Goal: Task Accomplishment & Management: Manage account settings

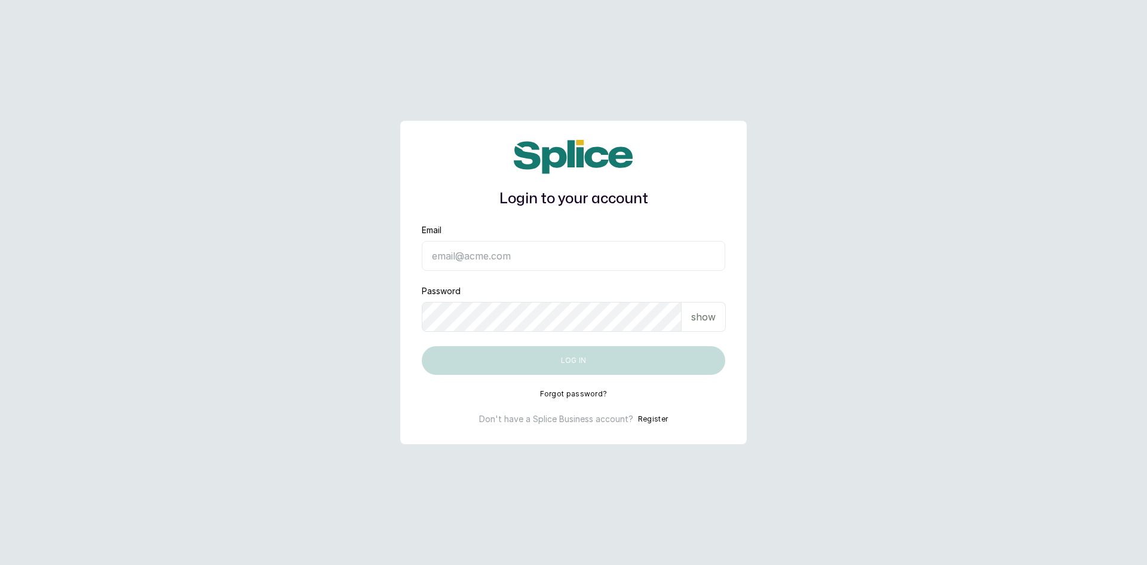
type input "[EMAIL_ADDRESS][DOMAIN_NAME]"
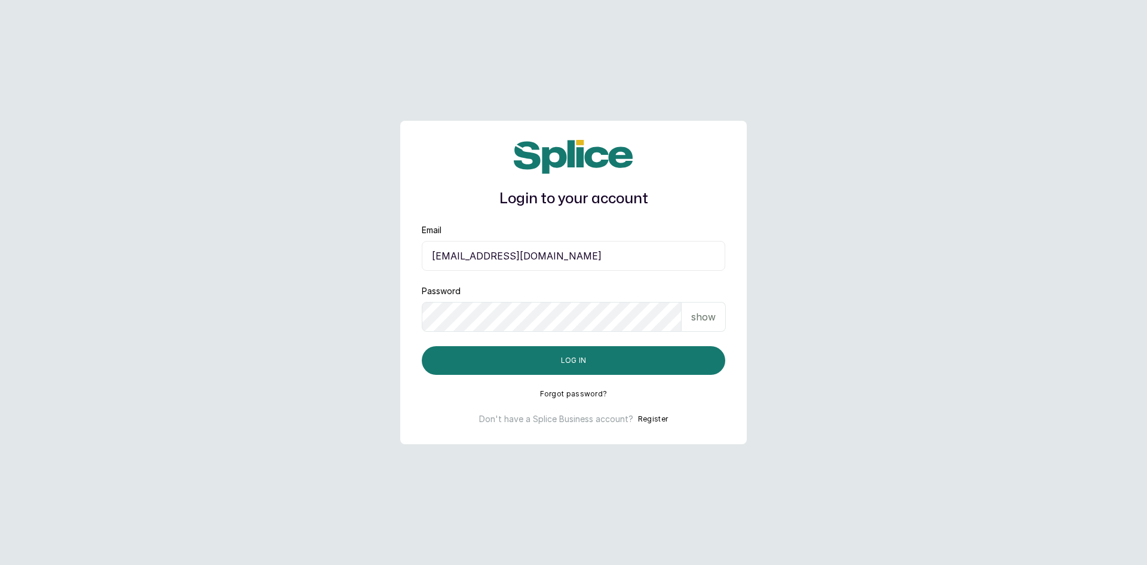
click at [709, 316] on p "show" at bounding box center [703, 317] width 25 height 14
click at [610, 360] on button "Log in" at bounding box center [574, 360] width 304 height 29
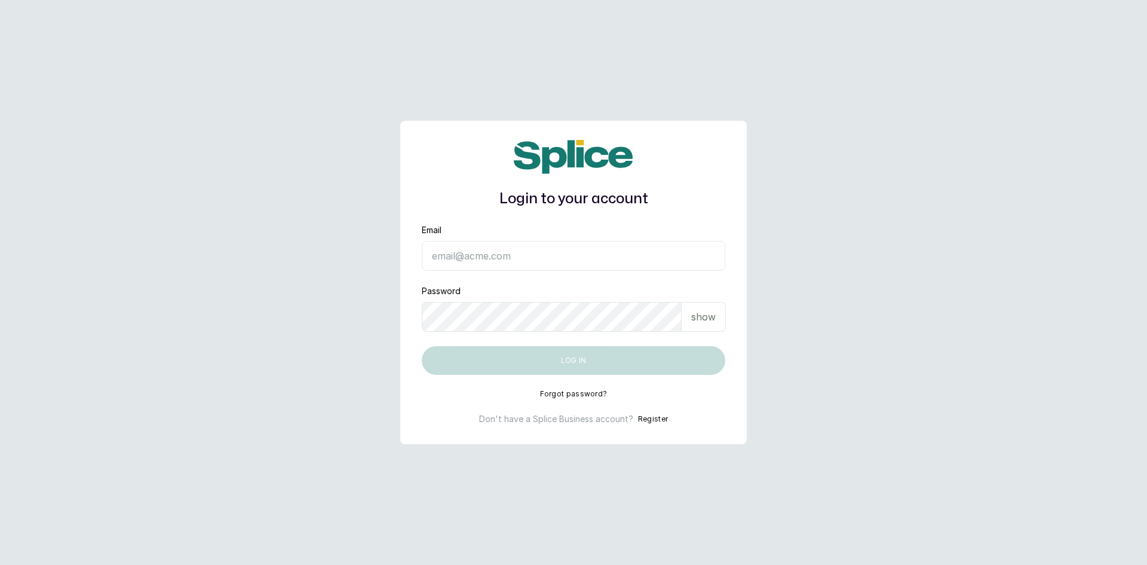
type input "[EMAIL_ADDRESS][DOMAIN_NAME]"
click at [611, 360] on button "Log in" at bounding box center [574, 360] width 304 height 29
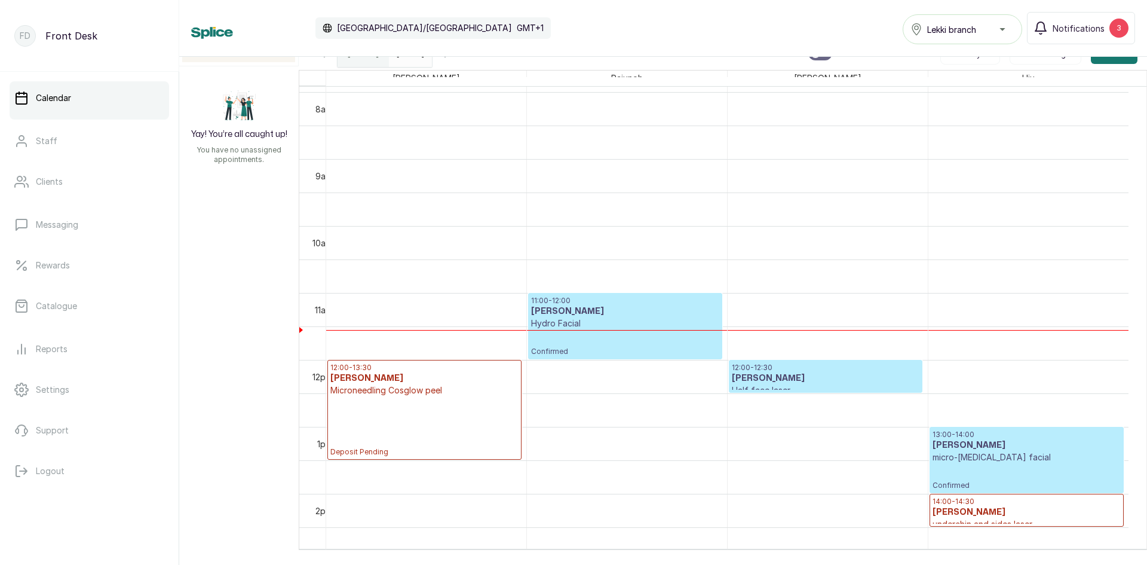
scroll to position [522, 0]
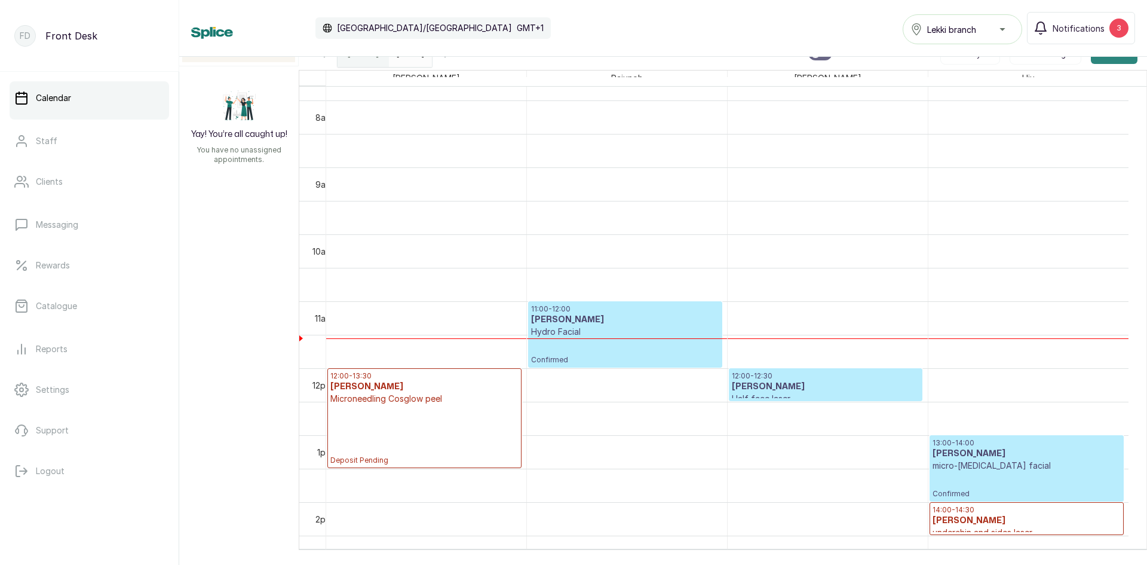
click at [1091, 57] on button "Add +" at bounding box center [1114, 53] width 47 height 22
click at [1049, 85] on span "Add Appointment" at bounding box center [1071, 85] width 115 height 14
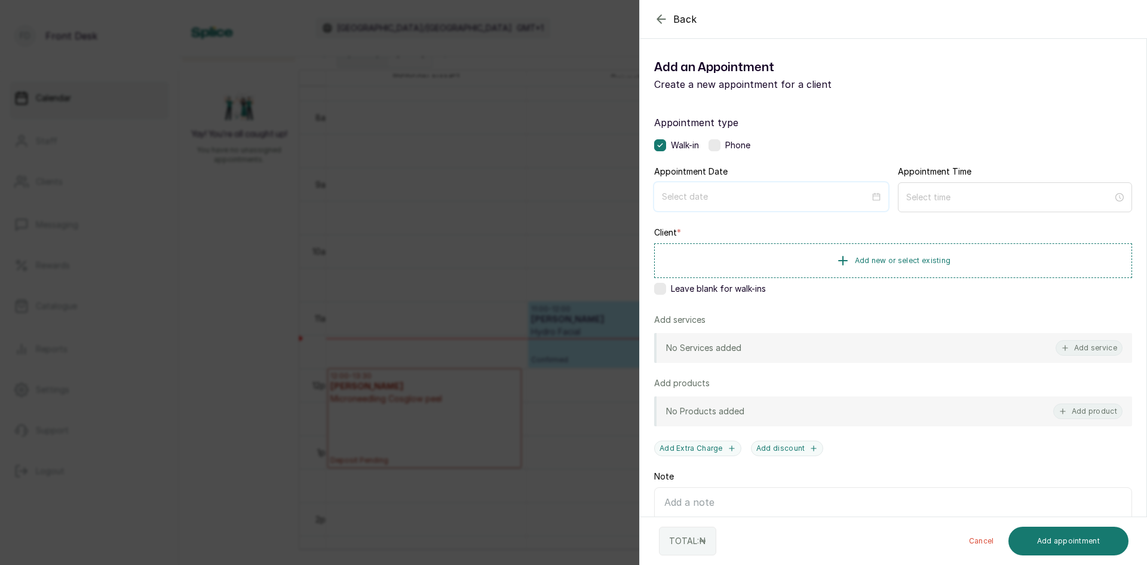
click at [805, 195] on input at bounding box center [766, 196] width 208 height 13
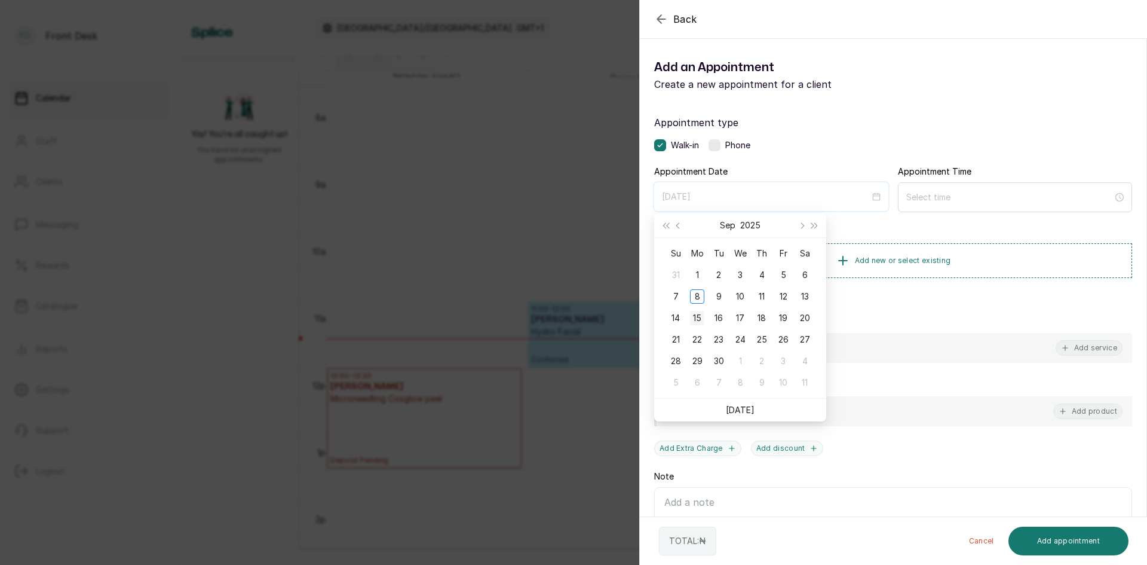
type input "2025/09/15"
click at [699, 317] on div "15" at bounding box center [697, 318] width 14 height 14
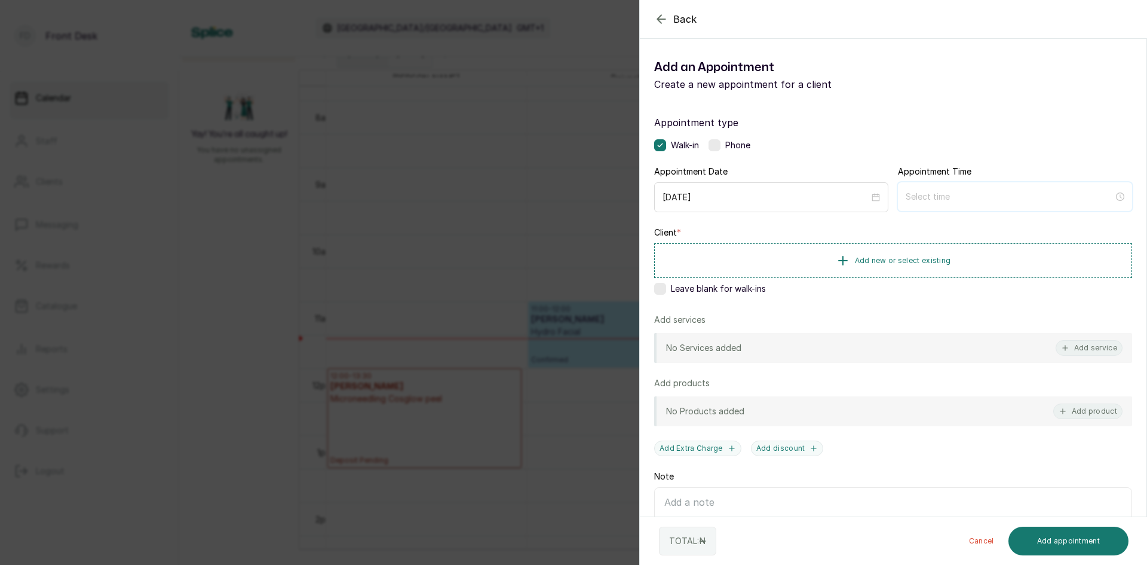
click at [918, 195] on input at bounding box center [1010, 196] width 208 height 13
type input "1:00 am"
type input "3:00 am"
click at [907, 223] on div "11" at bounding box center [910, 226] width 29 height 17
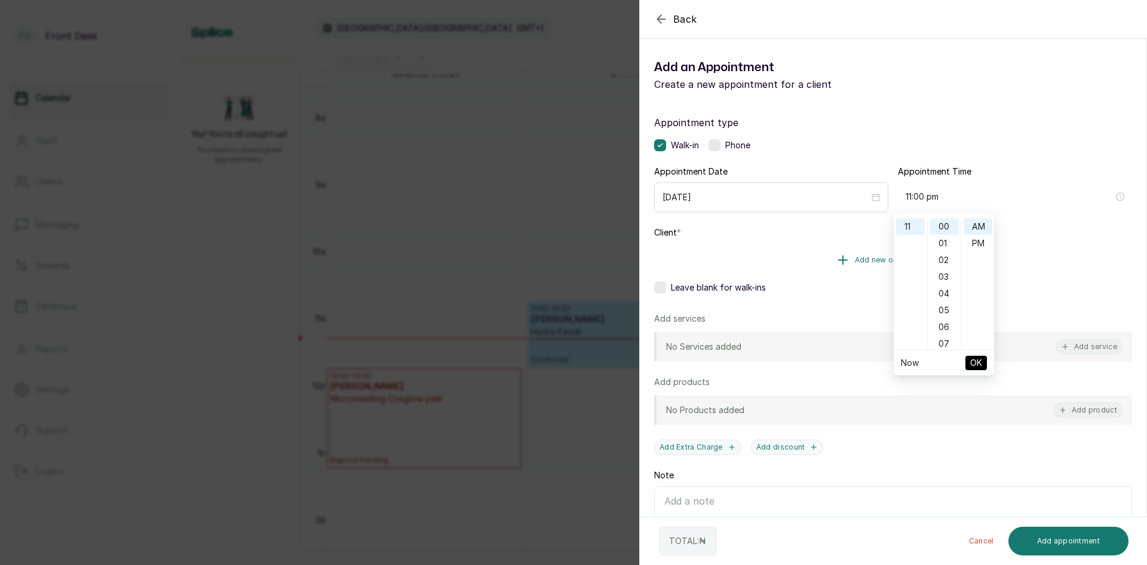
type input "11:00 am"
click at [975, 361] on span "OK" at bounding box center [976, 362] width 12 height 23
click at [906, 258] on span "Add new or select existing" at bounding box center [903, 260] width 96 height 10
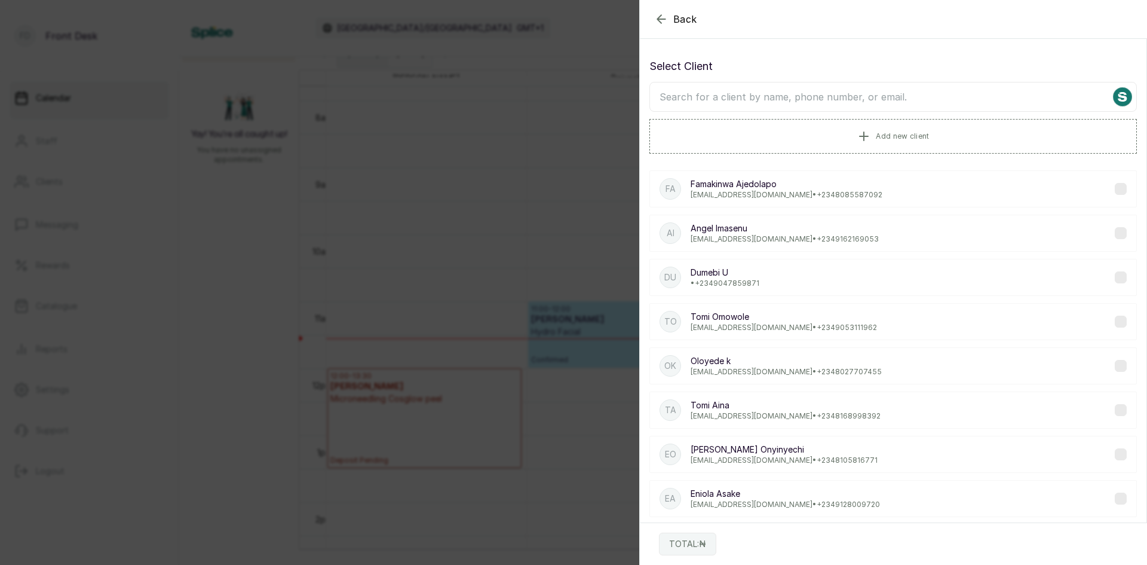
click at [813, 97] on input "text" at bounding box center [894, 97] width 488 height 30
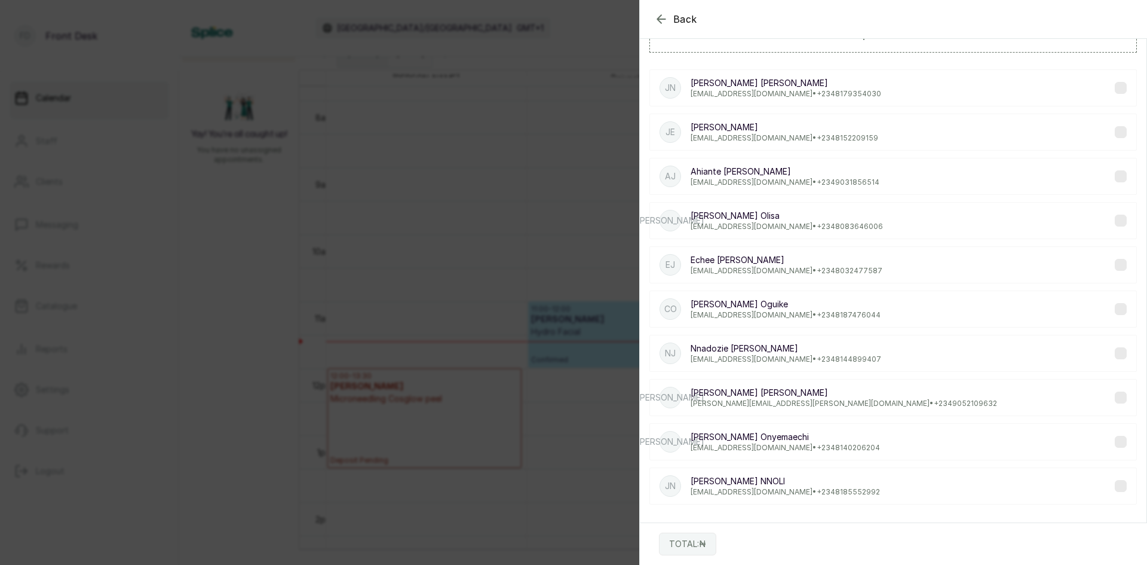
scroll to position [108, 0]
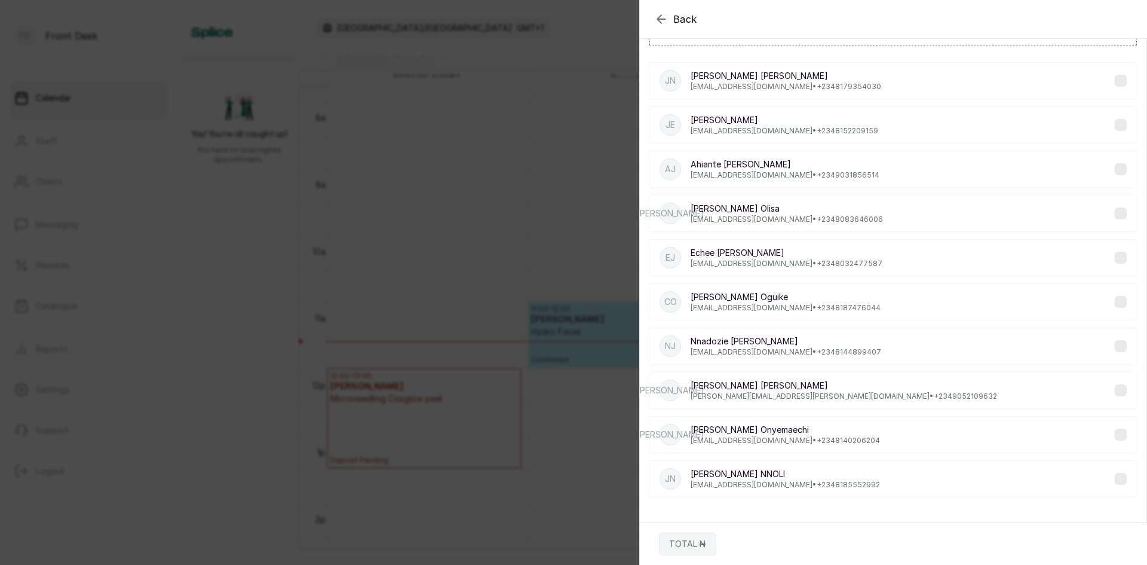
type input "jennifer"
click at [749, 479] on p "JENNIFER NNOLI" at bounding box center [785, 474] width 189 height 12
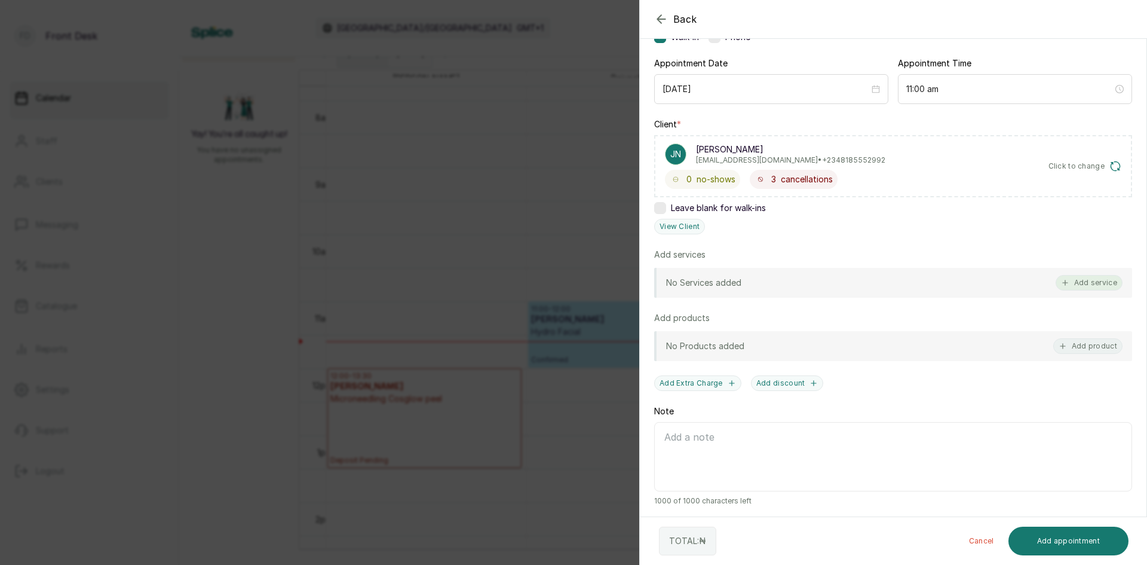
click at [1074, 287] on button "Add service" at bounding box center [1089, 283] width 67 height 16
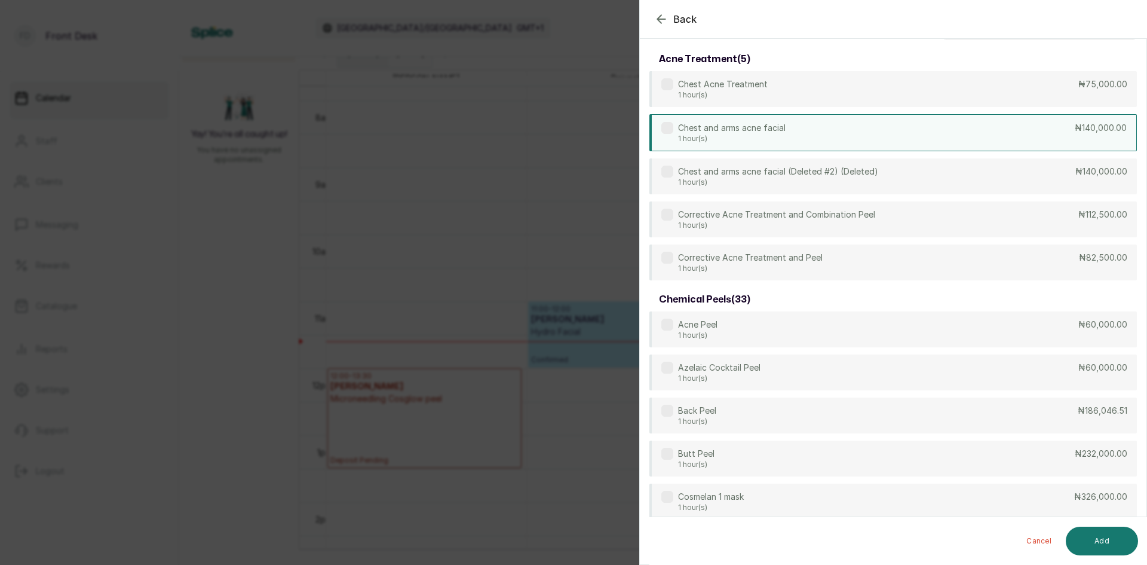
scroll to position [0, 0]
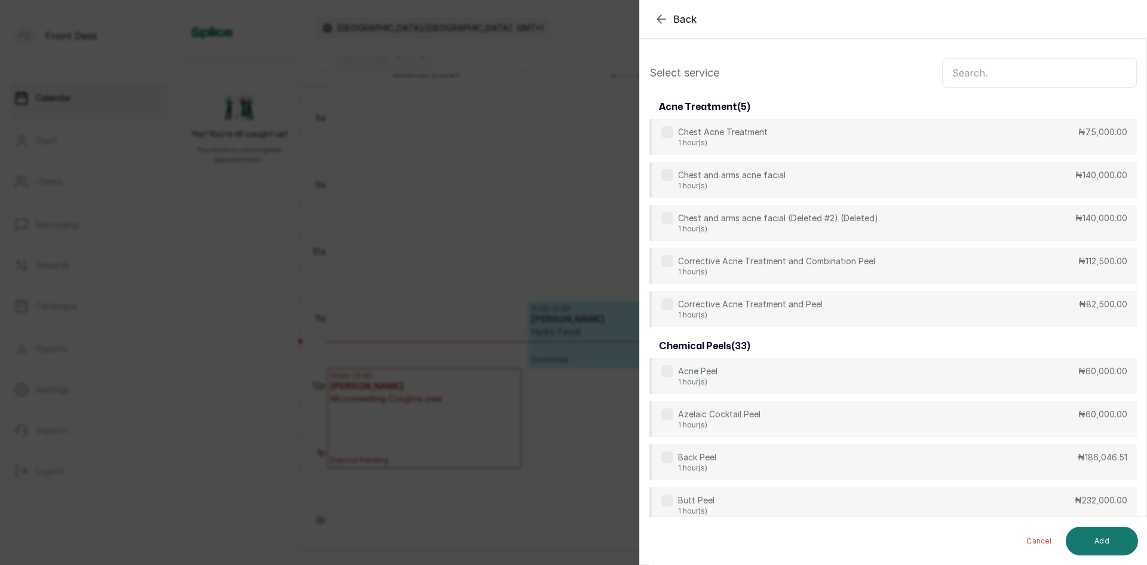
click at [1058, 79] on input "text" at bounding box center [1039, 73] width 195 height 30
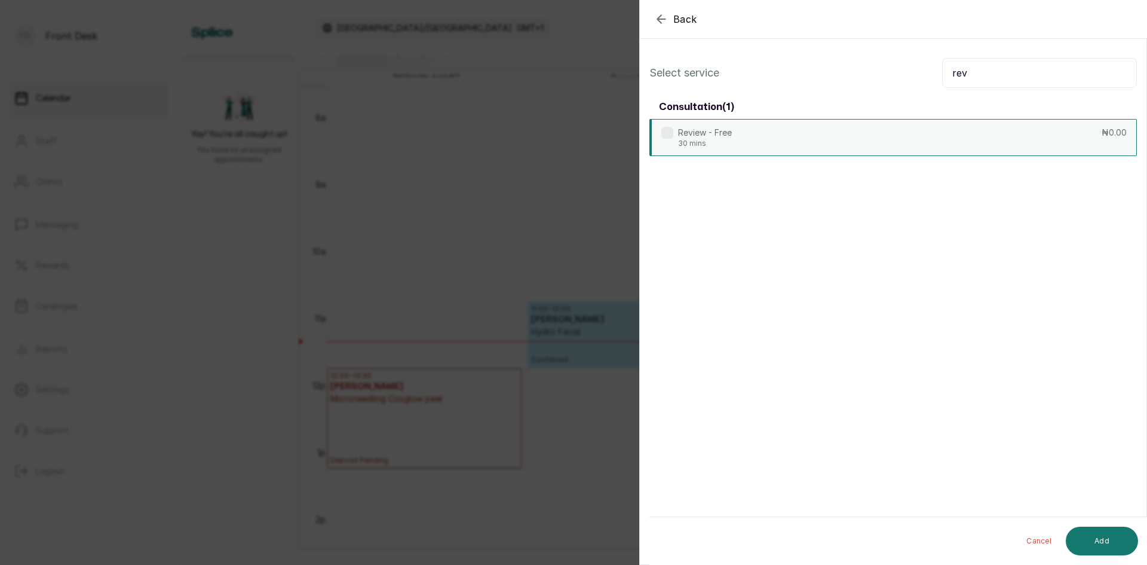
type input "rev"
click at [915, 143] on div "Review - Free 30 mins ₦0.00" at bounding box center [894, 137] width 488 height 37
click at [1119, 542] on button "Add" at bounding box center [1102, 540] width 72 height 29
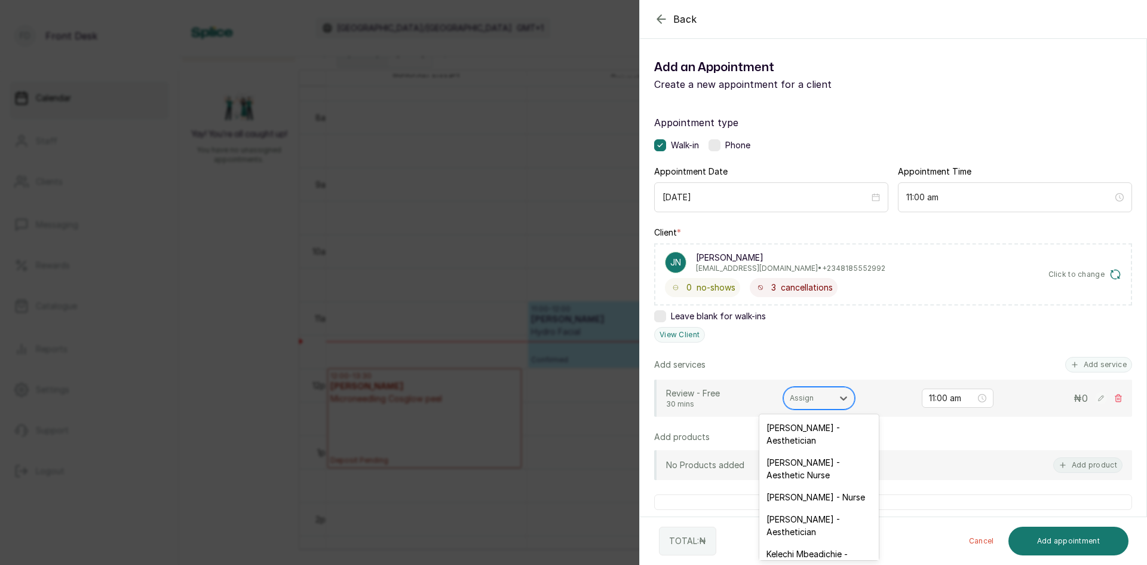
click at [817, 402] on div at bounding box center [808, 398] width 37 height 11
click at [811, 534] on div "Donna Onyendi - Aesthetician" at bounding box center [820, 540] width 120 height 35
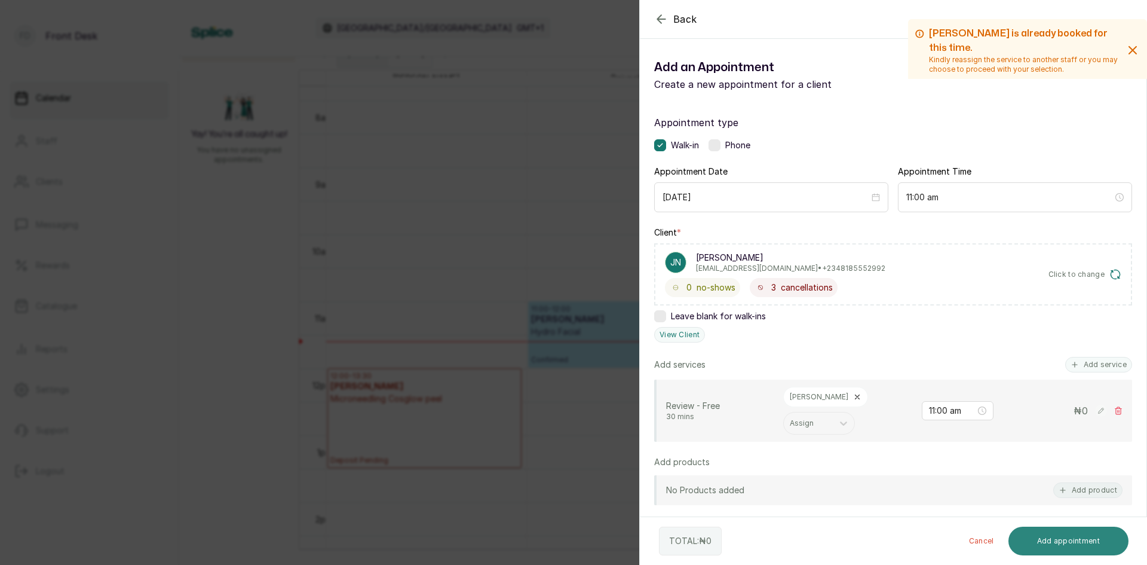
click at [1030, 539] on button "Add appointment" at bounding box center [1069, 540] width 121 height 29
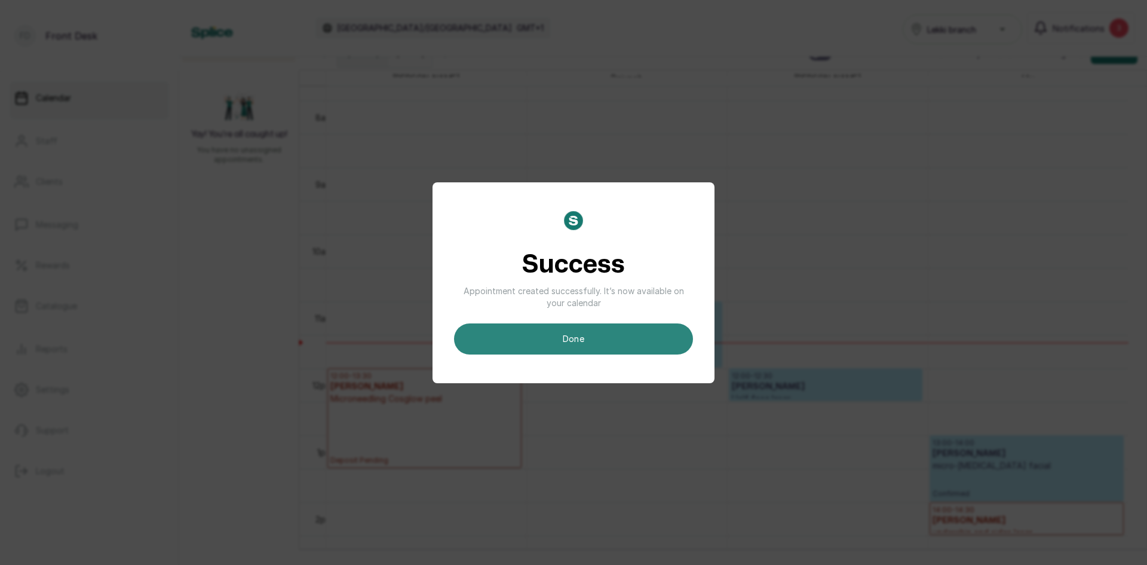
click at [638, 345] on button "done" at bounding box center [573, 338] width 239 height 31
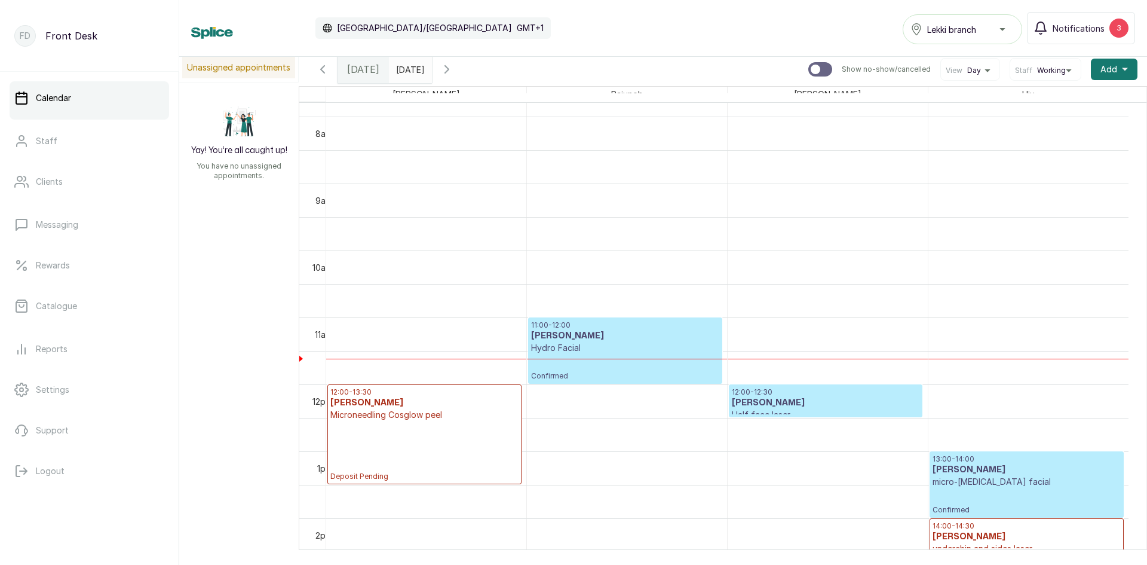
scroll to position [0, 0]
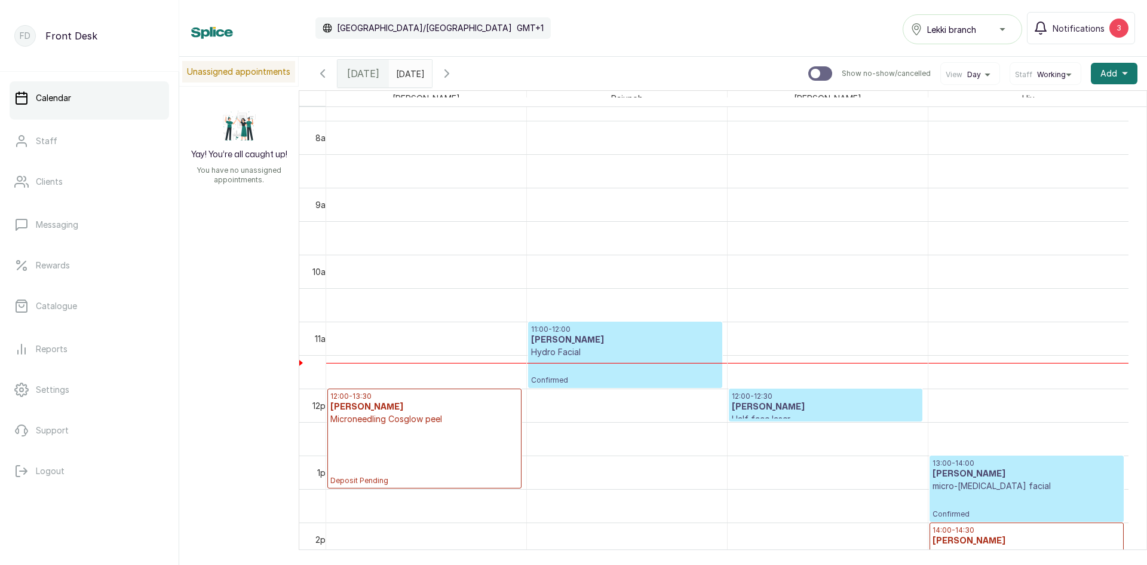
type input "dd/MM/yyyy"
click at [409, 78] on input "dd/MM/yyyy" at bounding box center [399, 70] width 19 height 20
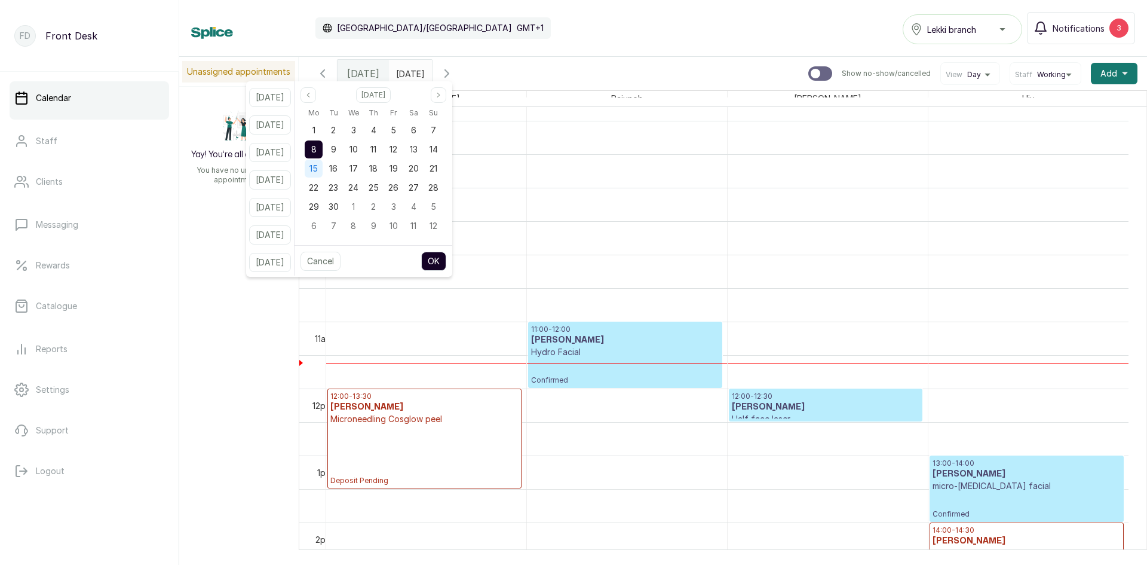
click at [323, 163] on div "15" at bounding box center [314, 169] width 18 height 18
click at [446, 253] on button "OK" at bounding box center [433, 261] width 25 height 19
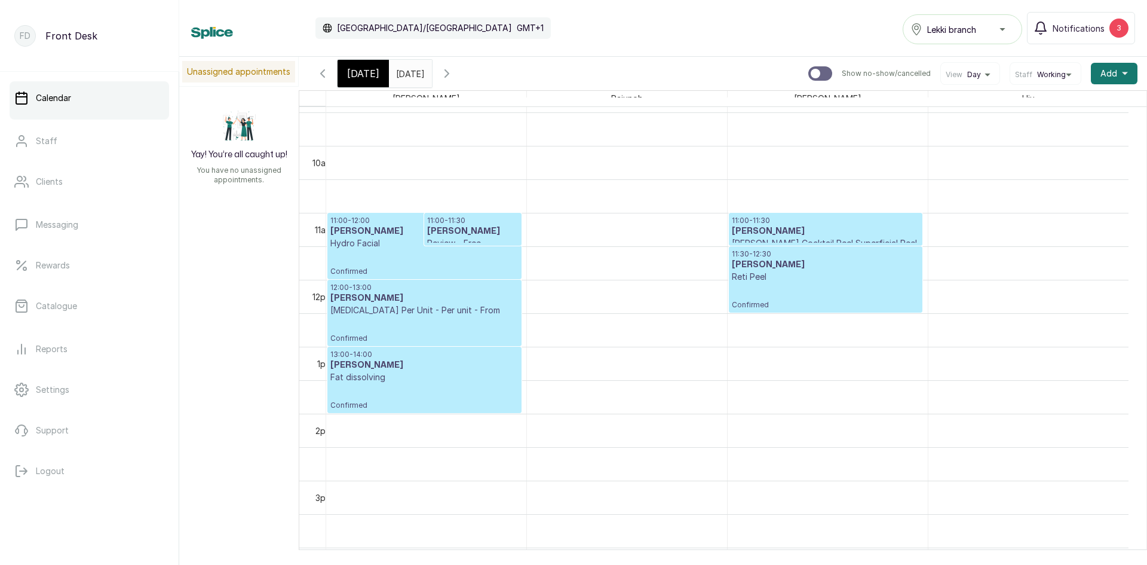
scroll to position [641, 0]
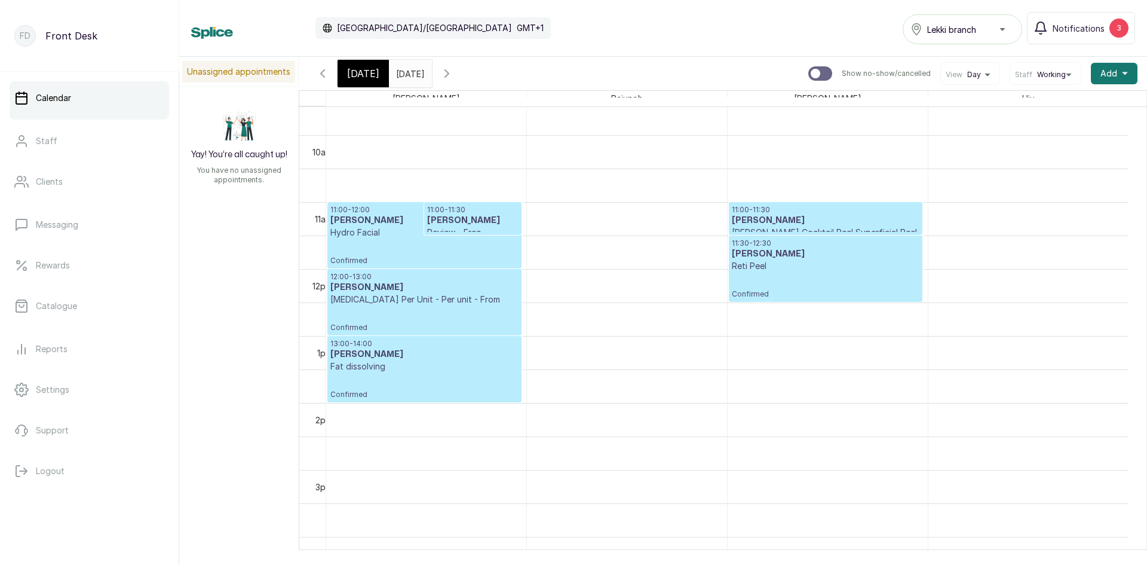
click at [487, 218] on h3 "JENNIFER NNOLI" at bounding box center [472, 221] width 91 height 12
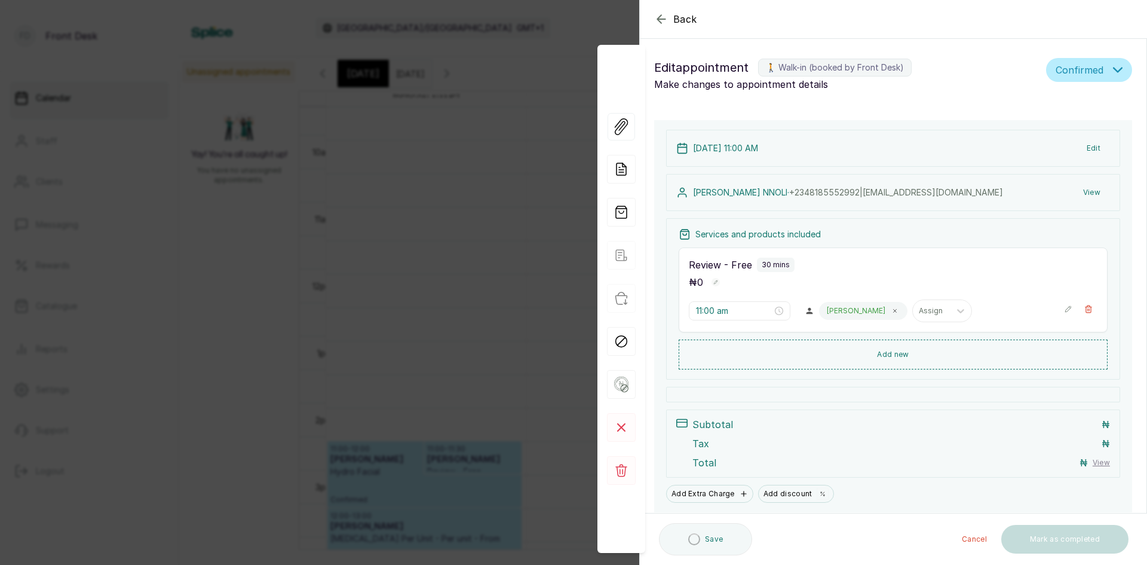
scroll to position [402, 0]
click at [825, 316] on div "Donna" at bounding box center [863, 311] width 88 height 18
click at [890, 311] on span at bounding box center [895, 311] width 10 height 10
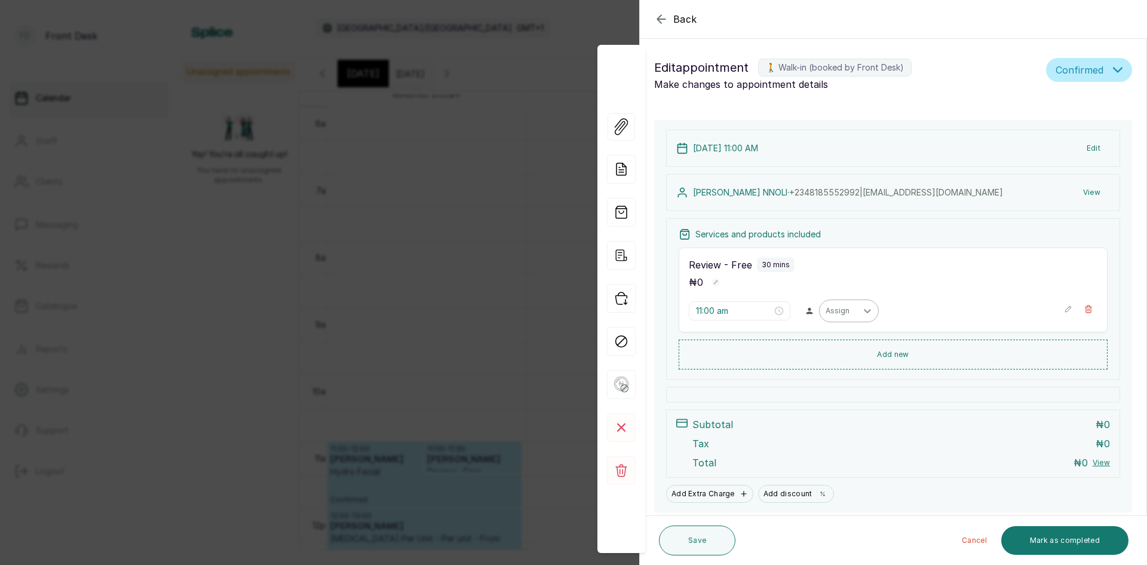
click at [862, 311] on icon at bounding box center [868, 311] width 12 height 12
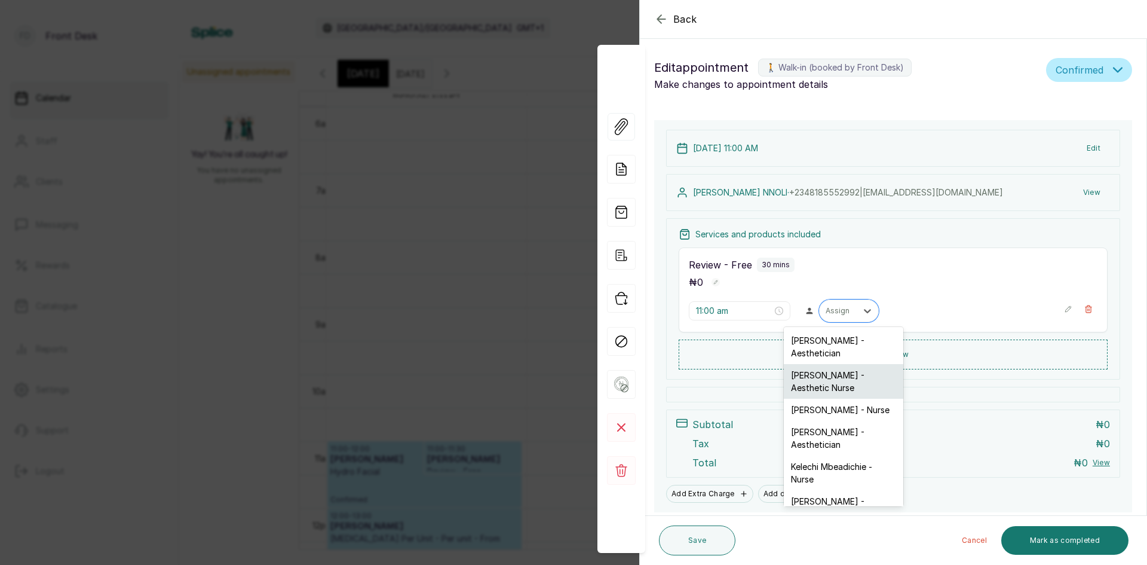
click at [807, 387] on div "Uju Agu - Aesthetic Nurse" at bounding box center [844, 381] width 120 height 35
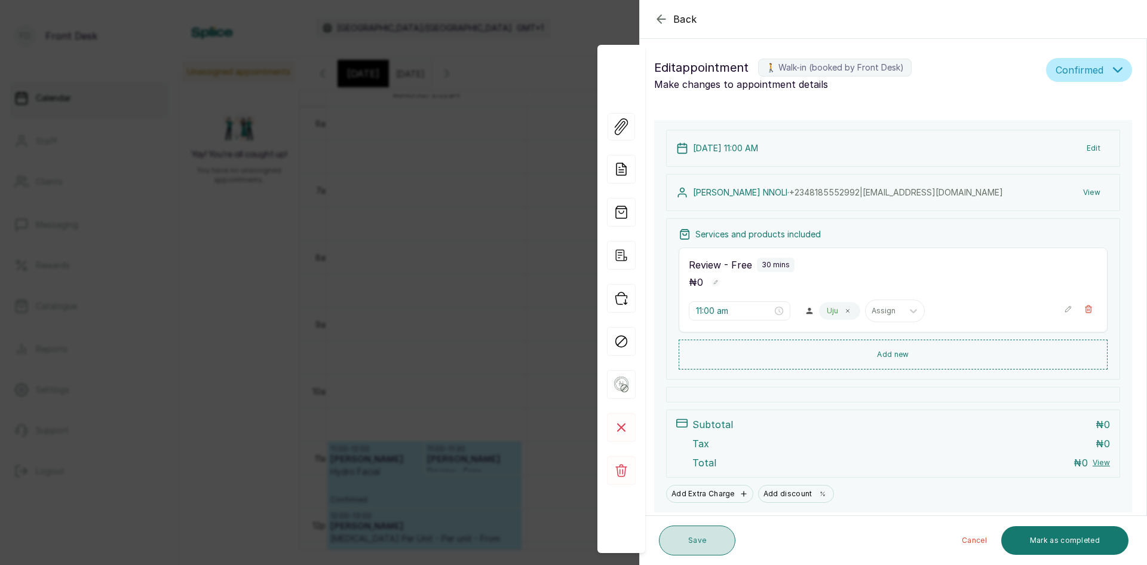
click at [688, 538] on button "Save" at bounding box center [697, 540] width 76 height 30
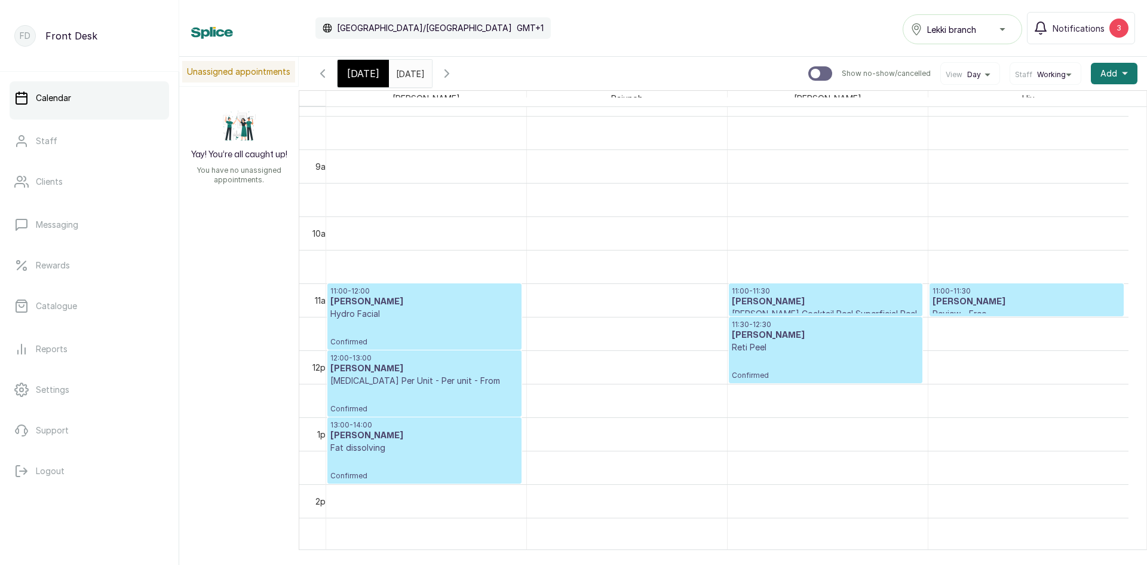
scroll to position [641, 0]
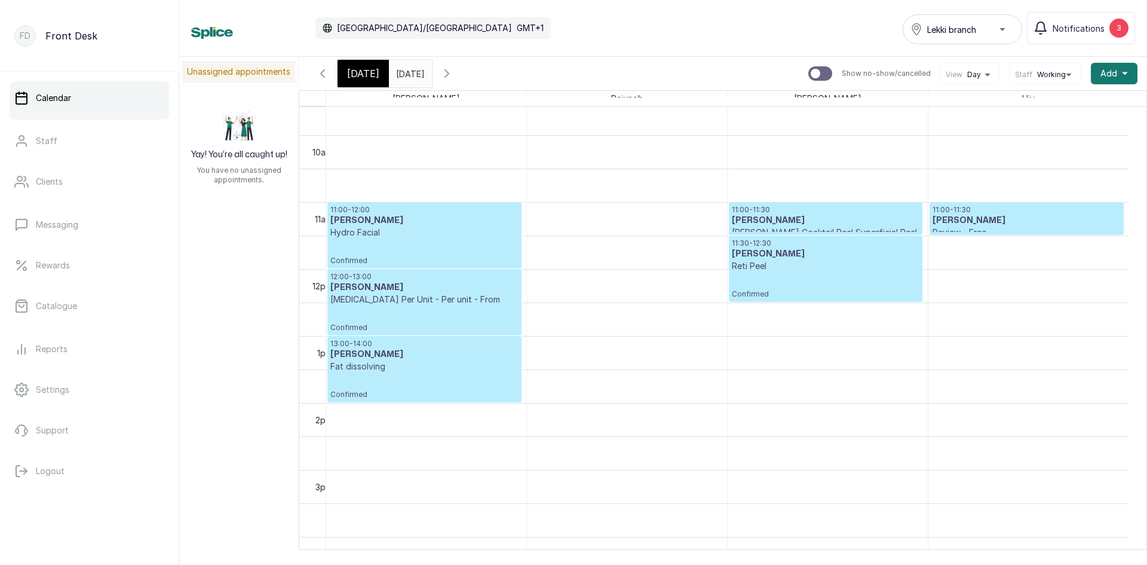
click at [409, 71] on input "15/09/2025" at bounding box center [399, 70] width 19 height 20
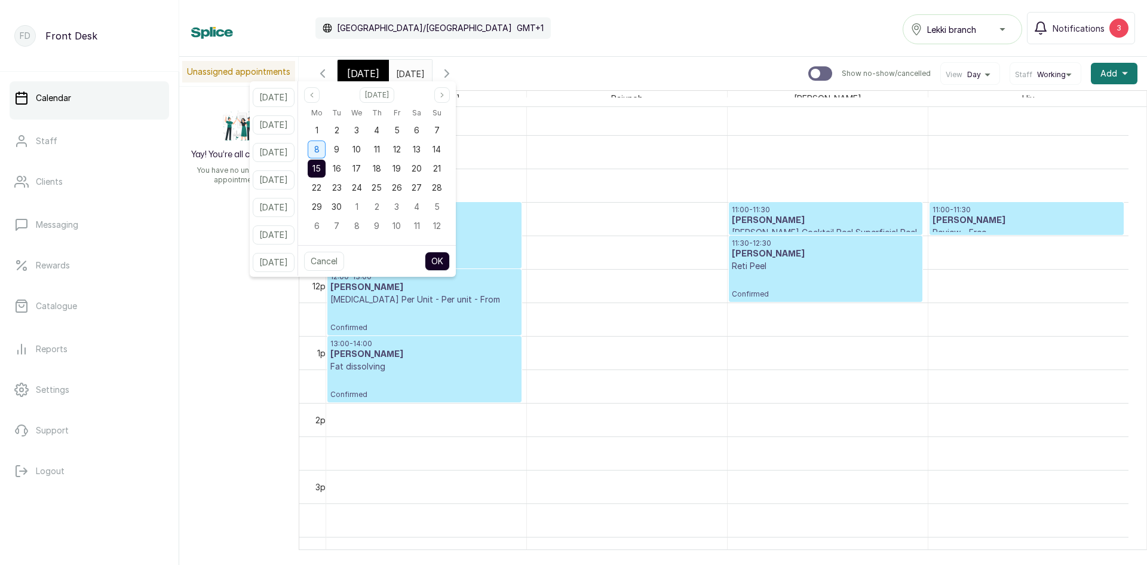
click at [320, 150] on span "8" at bounding box center [316, 149] width 5 height 10
click at [450, 265] on button "OK" at bounding box center [437, 261] width 25 height 19
type input "08/09/2025"
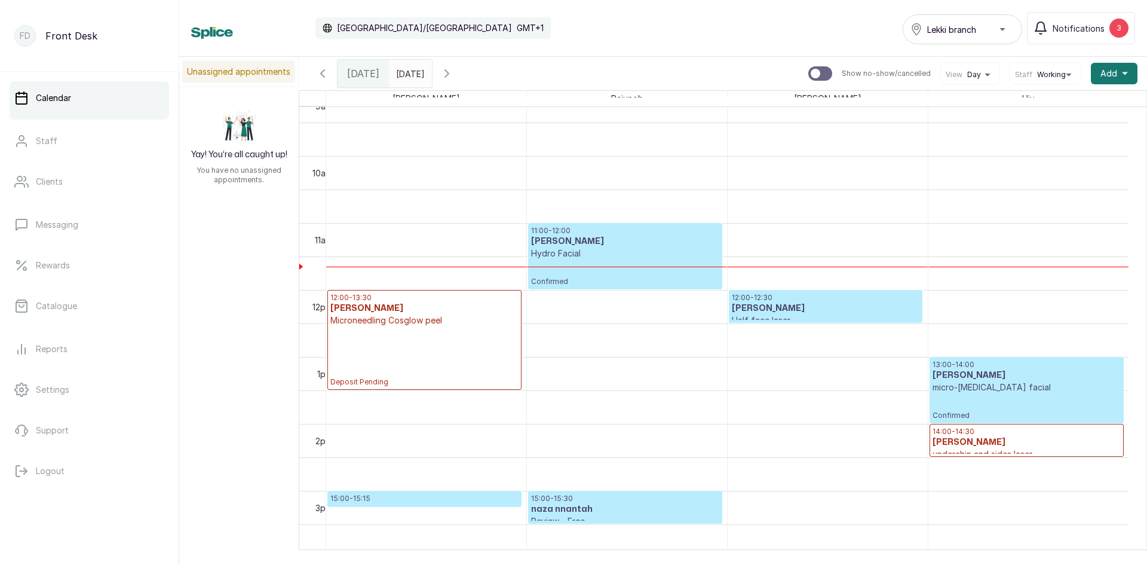
scroll to position [701, 0]
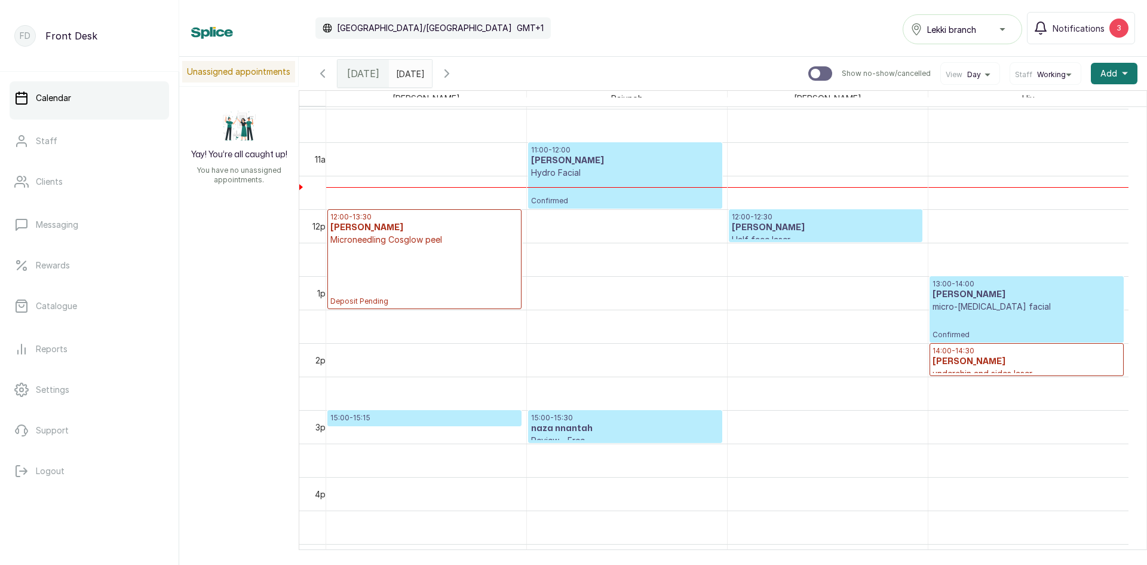
click at [777, 218] on p "12:00 - 12:30" at bounding box center [826, 217] width 188 height 10
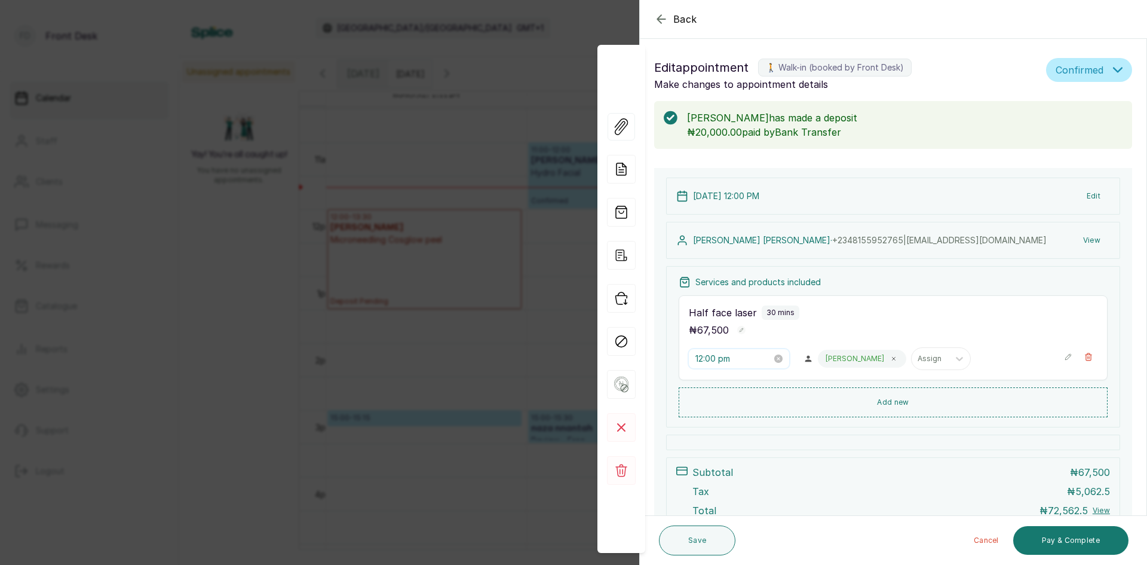
click at [759, 354] on input "12:00 pm" at bounding box center [734, 358] width 76 height 13
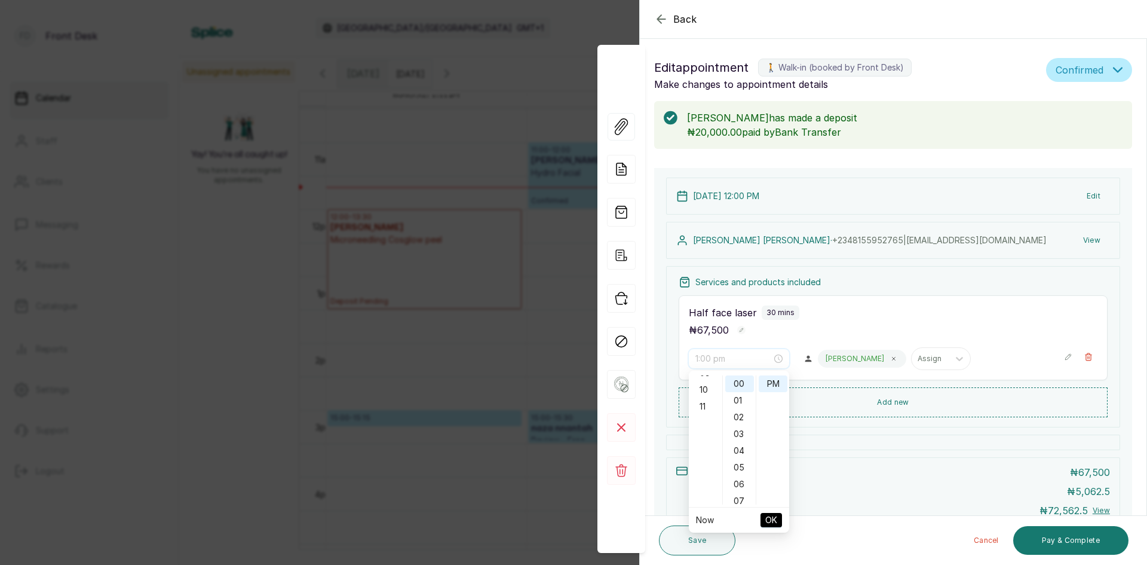
scroll to position [184, 0]
click at [705, 387] on div "11" at bounding box center [705, 383] width 29 height 17
click at [742, 455] on div "40" at bounding box center [739, 455] width 29 height 17
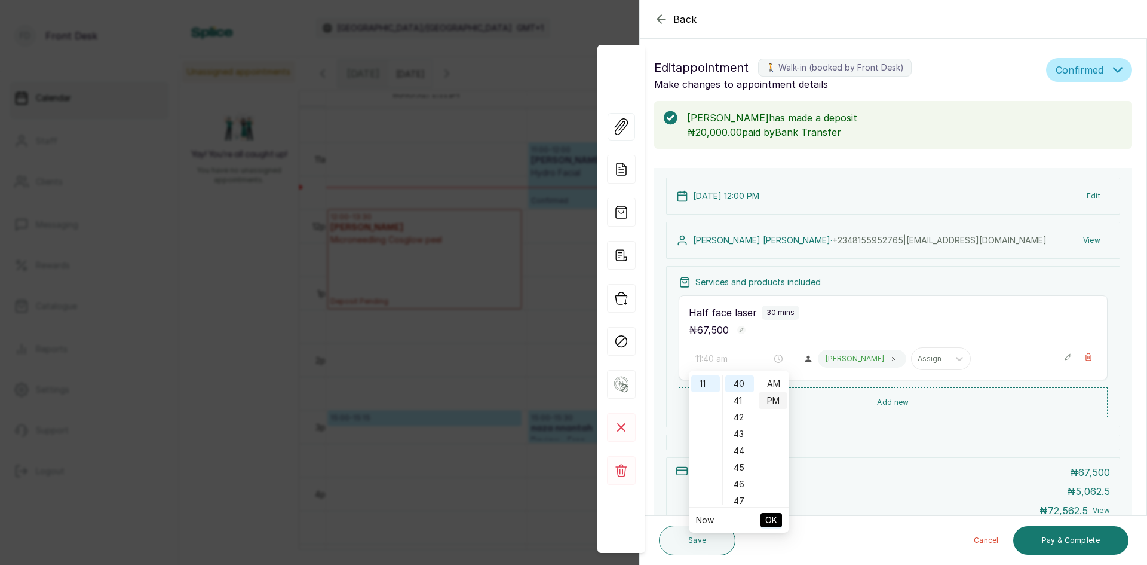
click at [779, 382] on div "AM" at bounding box center [773, 383] width 29 height 17
type input "11:40 am"
click at [766, 521] on span "OK" at bounding box center [772, 520] width 12 height 23
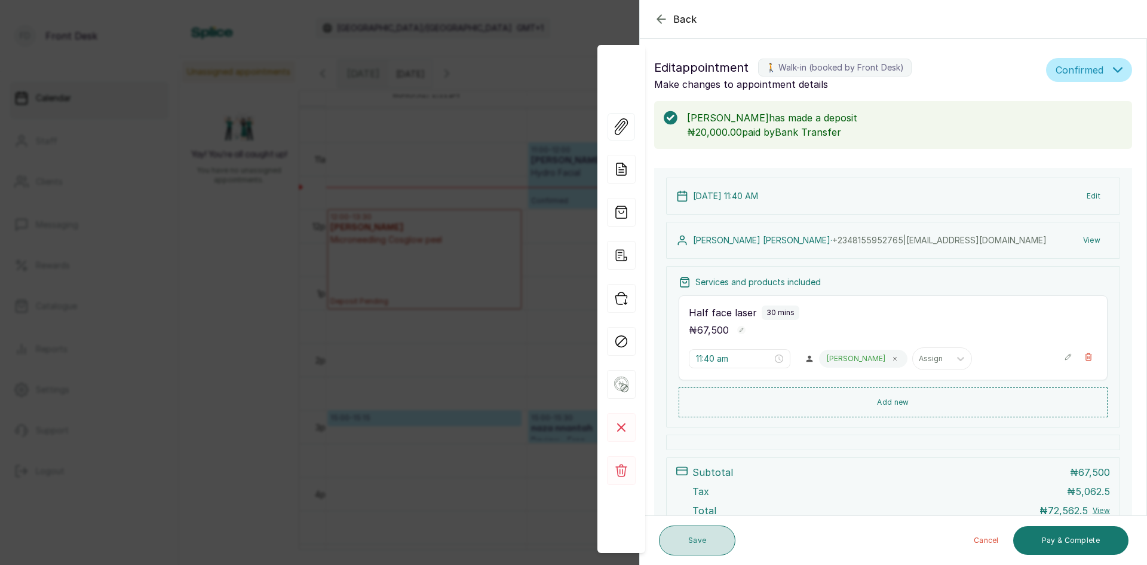
click at [709, 543] on button "Save" at bounding box center [697, 540] width 76 height 30
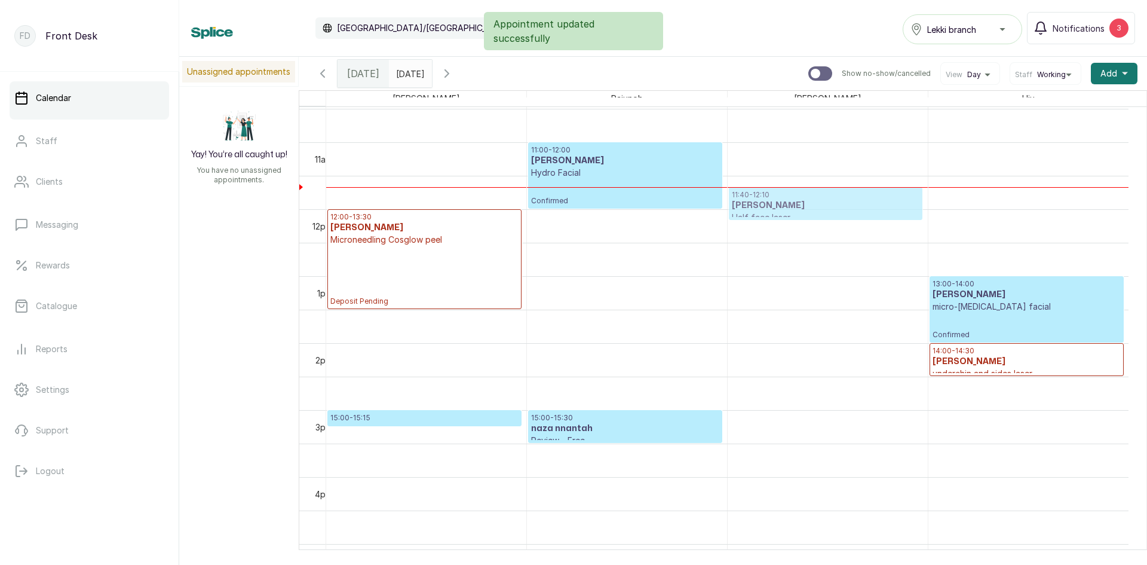
click at [789, 207] on div "11:40 - 12:10 Sacha Baker Half face laser Confirmed 11:40 - 12:10 Sacha Baker H…" at bounding box center [828, 209] width 200 height 1606
click at [793, 203] on h3 "Sacha Baker" at bounding box center [826, 206] width 188 height 12
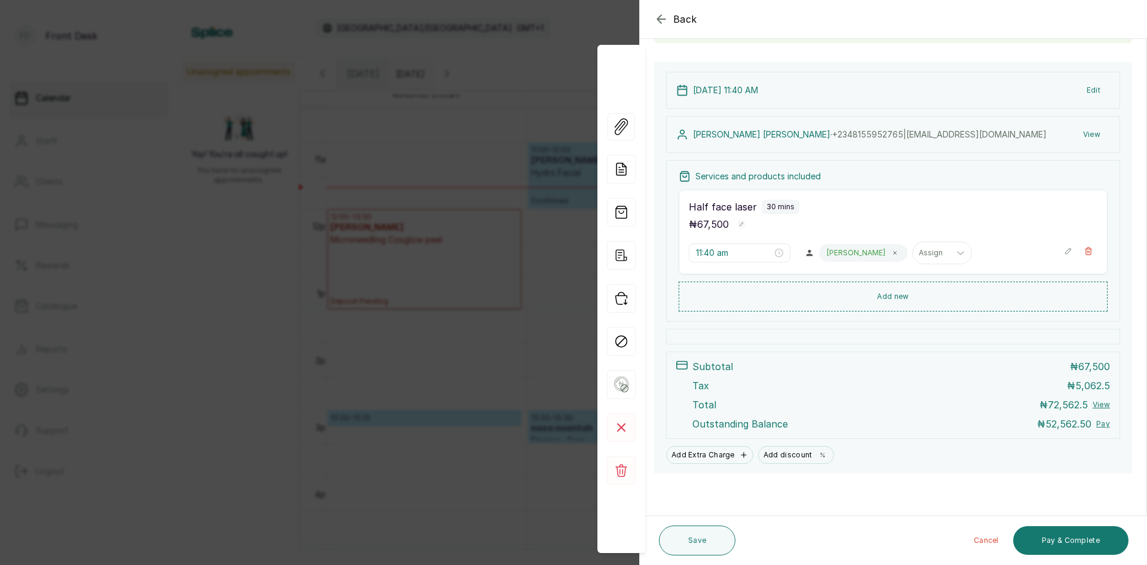
scroll to position [106, 0]
click at [696, 22] on span "Back" at bounding box center [685, 19] width 24 height 14
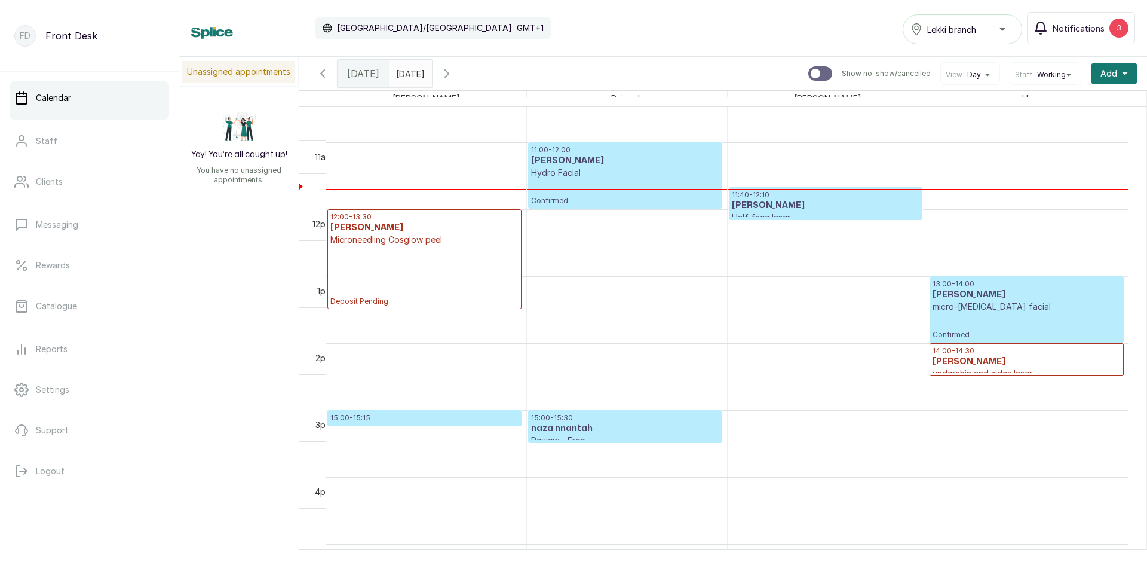
scroll to position [701, 0]
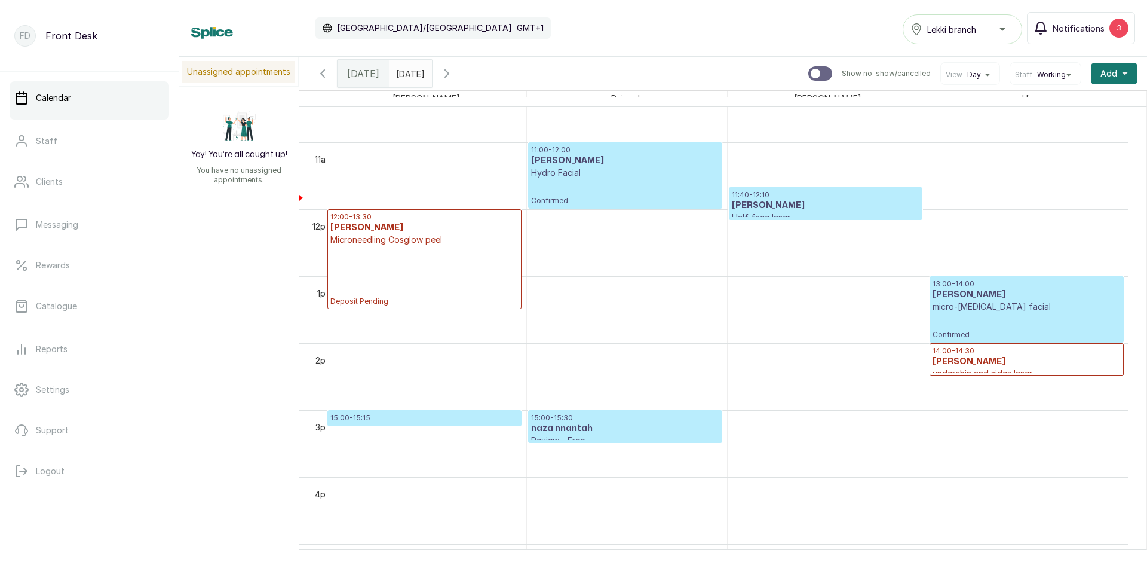
click at [559, 177] on p "Hydro Facial" at bounding box center [625, 173] width 188 height 12
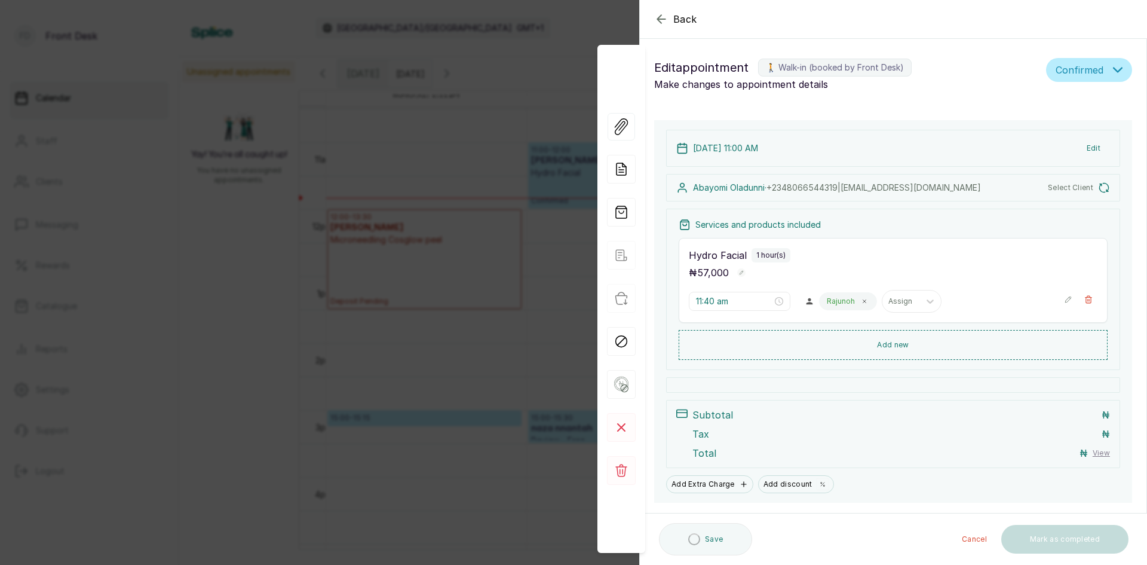
type input "11:00 am"
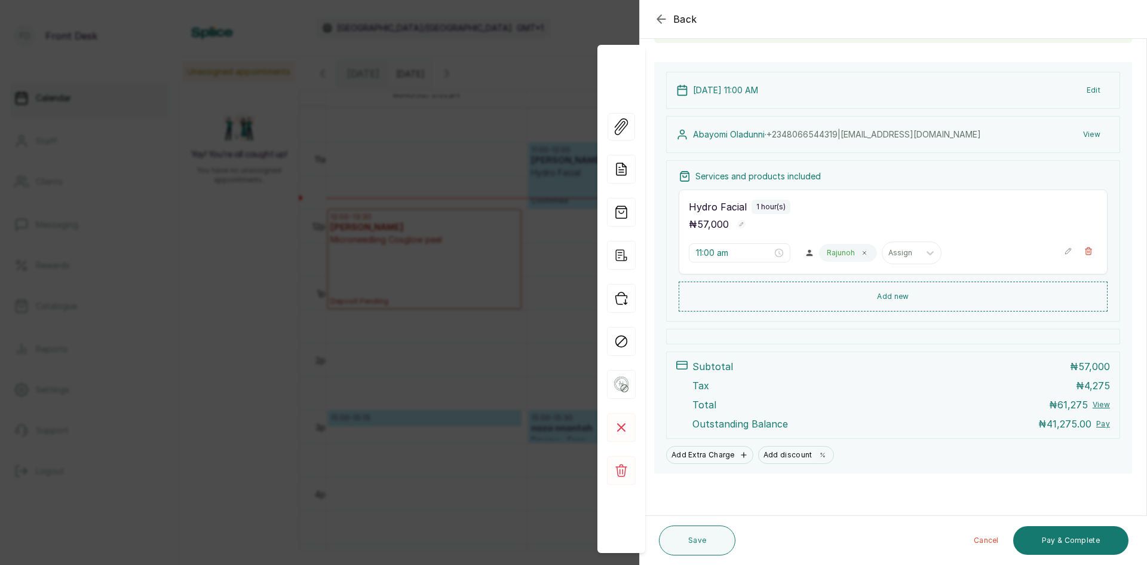
scroll to position [46, 0]
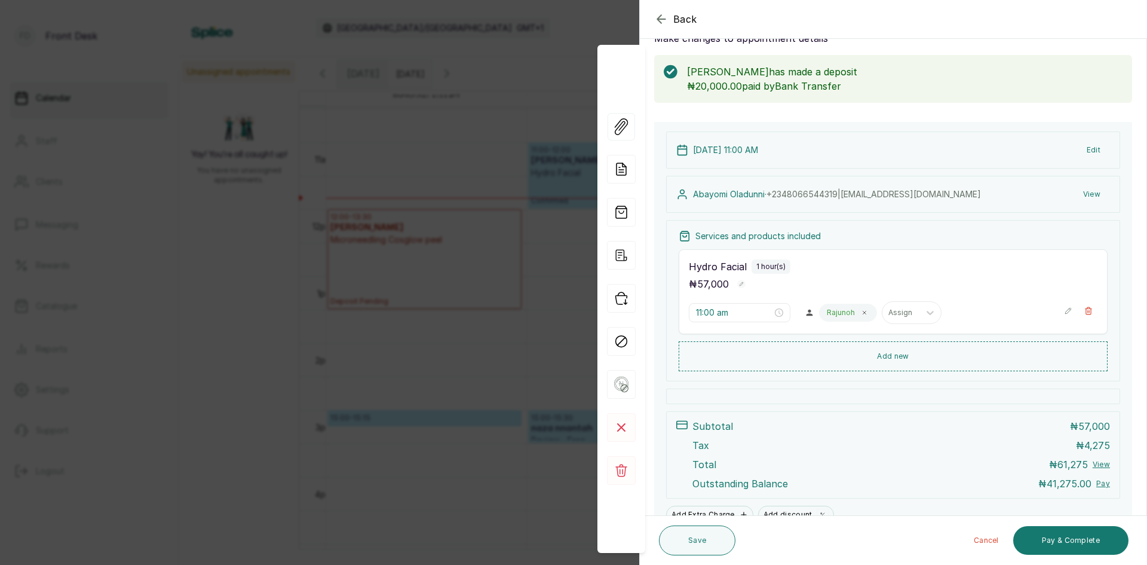
click at [690, 22] on span "Back" at bounding box center [685, 19] width 24 height 14
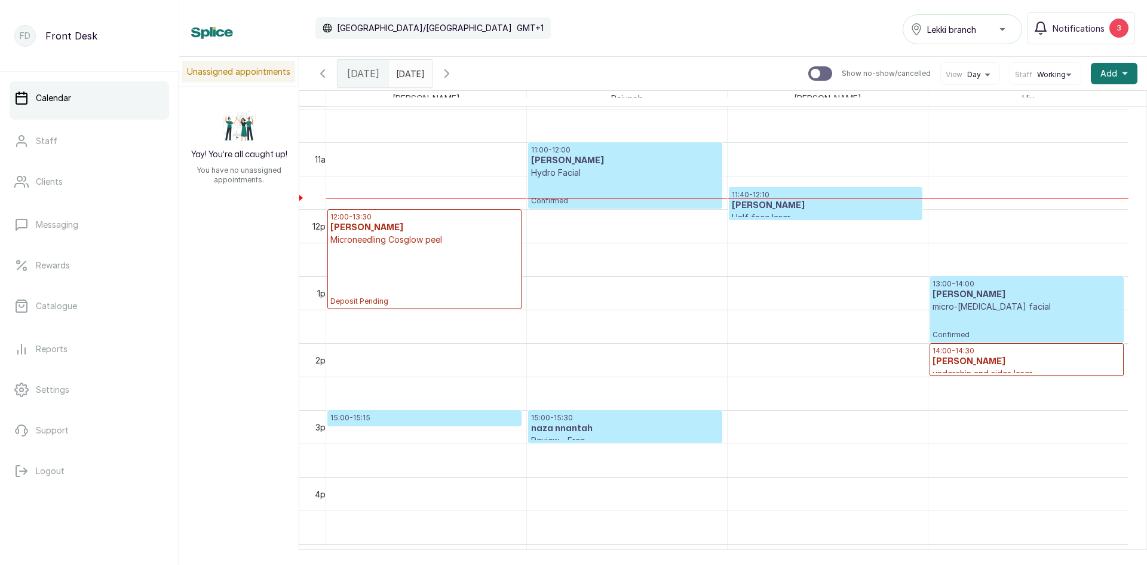
click at [1027, 365] on h3 "Uba Uriel" at bounding box center [1027, 362] width 188 height 12
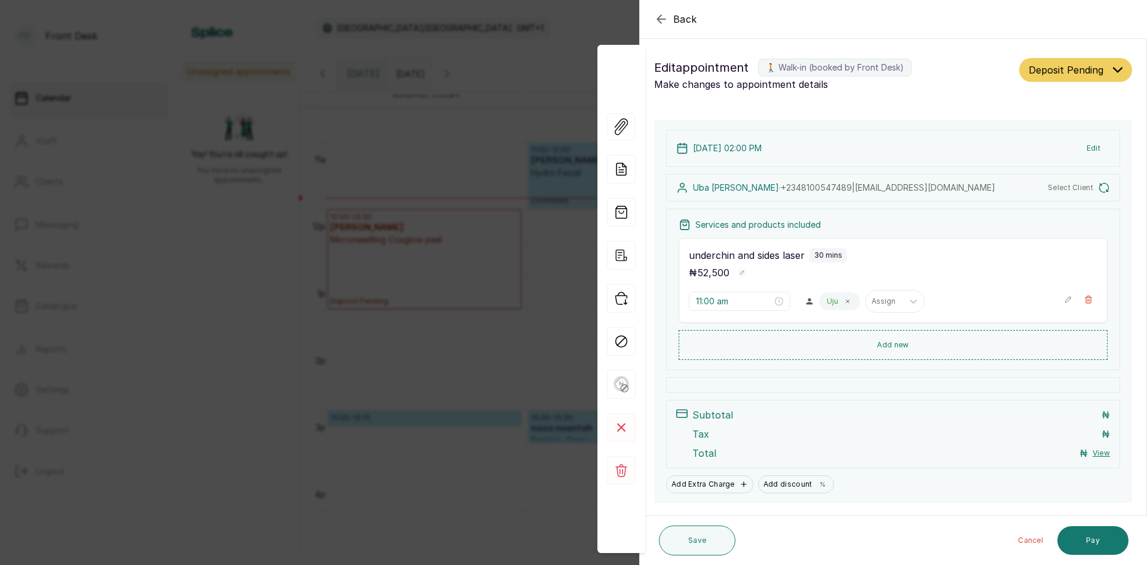
type input "2:00 pm"
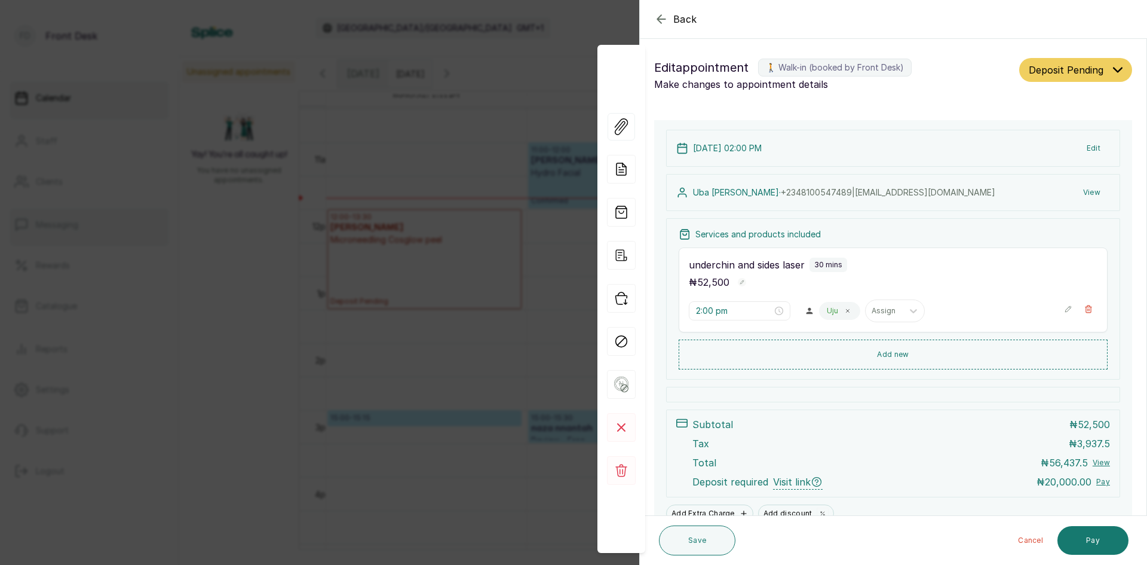
click at [118, 221] on div "Back Appointment Details Edit appointment 🚶 Walk-in (booked by Front Desk) Make…" at bounding box center [573, 282] width 1147 height 565
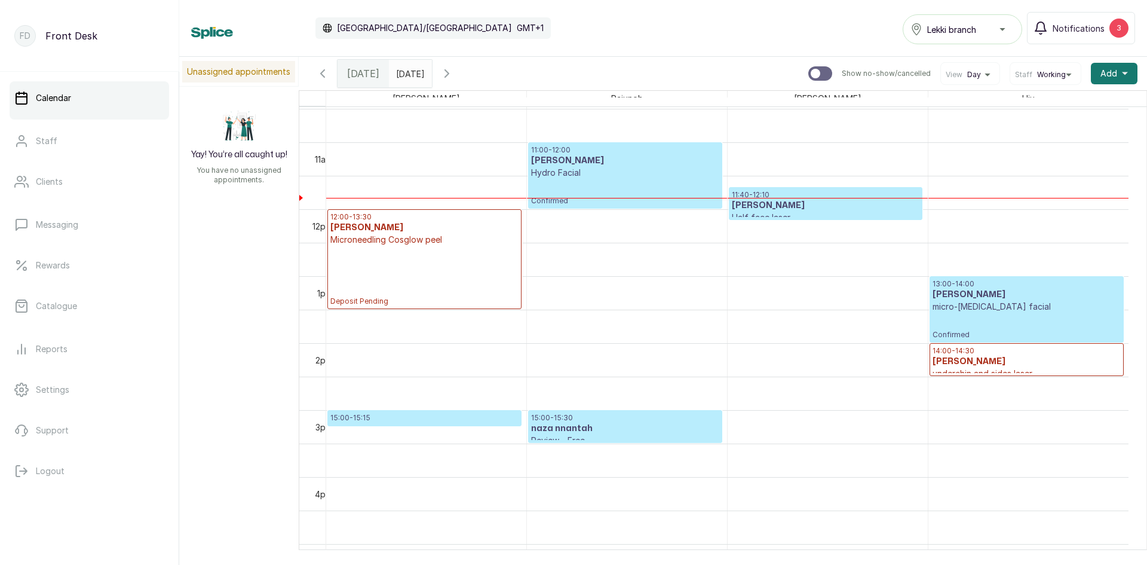
click at [431, 77] on span at bounding box center [420, 70] width 23 height 20
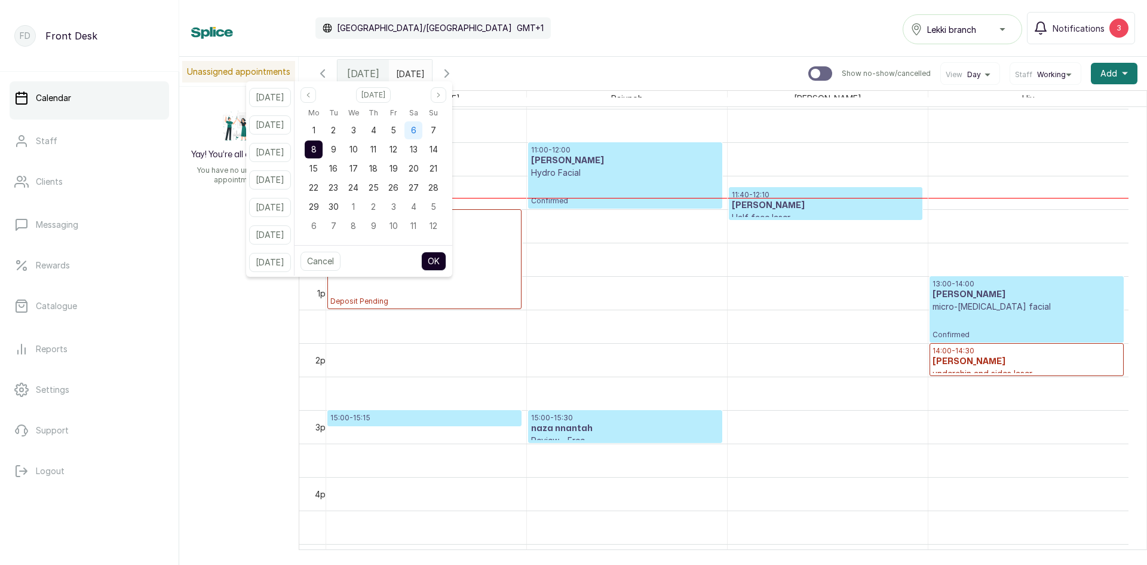
click at [422, 131] on div "6" at bounding box center [414, 130] width 18 height 18
click at [446, 261] on button "OK" at bounding box center [433, 261] width 25 height 19
type input "06/09/2025"
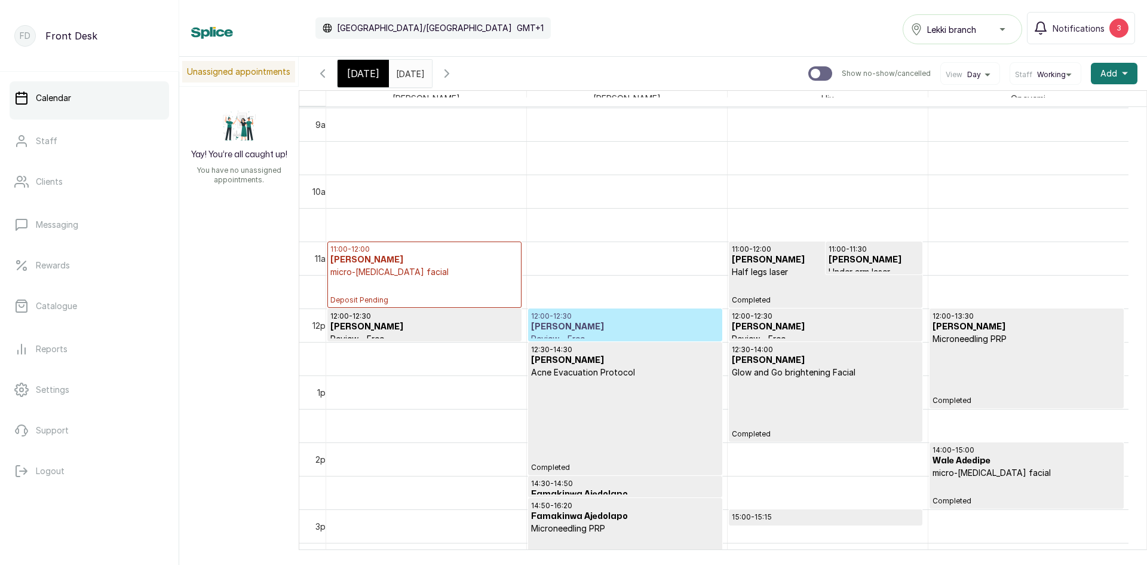
scroll to position [641, 0]
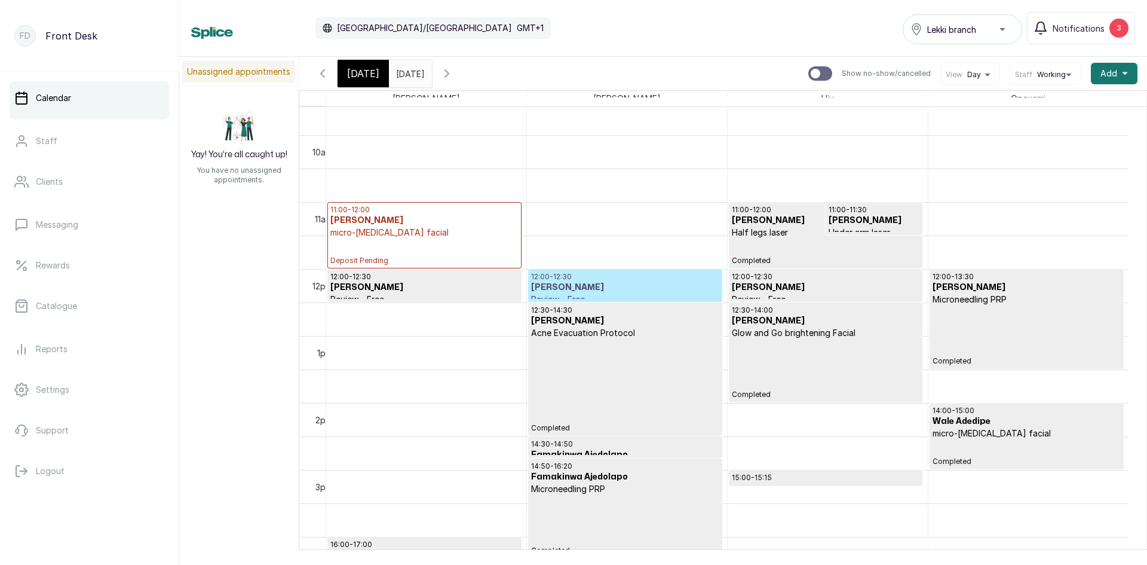
click at [801, 228] on p "Half legs laser" at bounding box center [826, 232] width 188 height 12
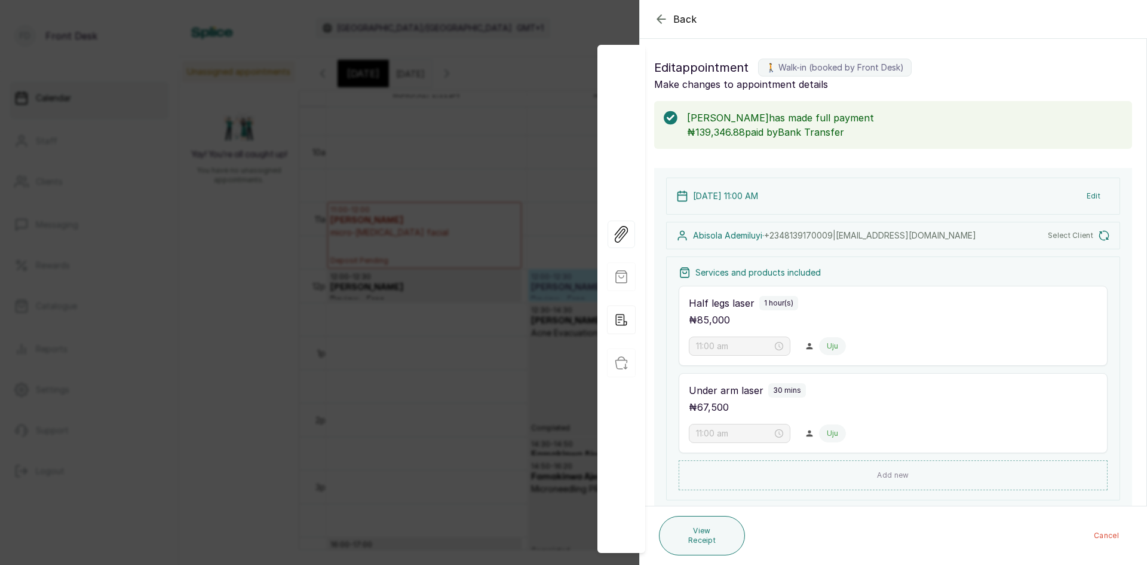
click at [142, 270] on div "Back Appointment Details Edit appointment 🚶 Walk-in (booked by Front Desk) Make…" at bounding box center [573, 282] width 1147 height 565
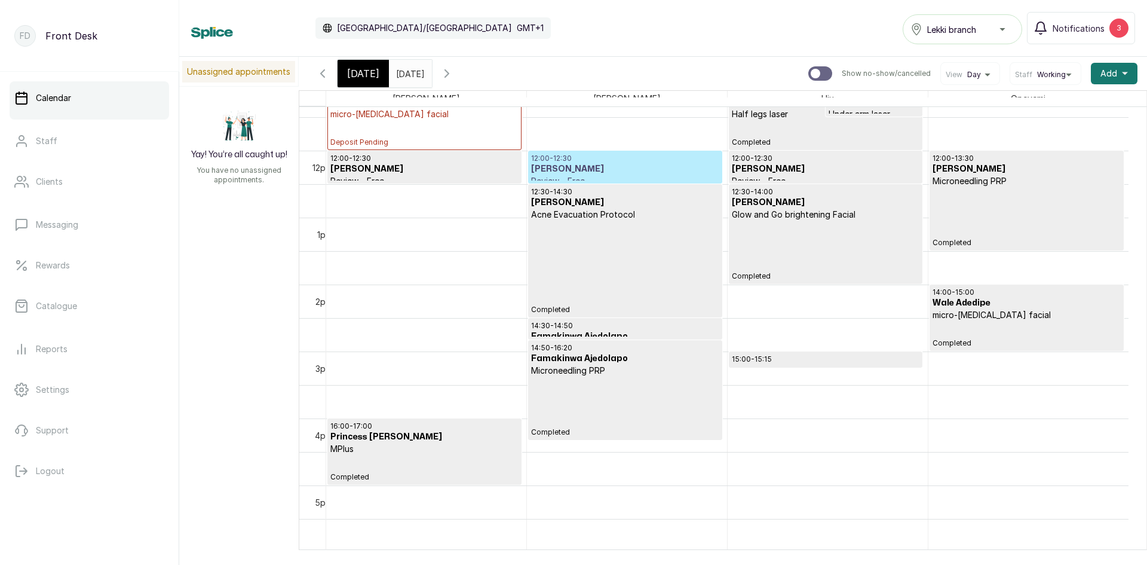
scroll to position [761, 0]
click at [796, 358] on p "15:00 - 15:15" at bounding box center [826, 358] width 188 height 10
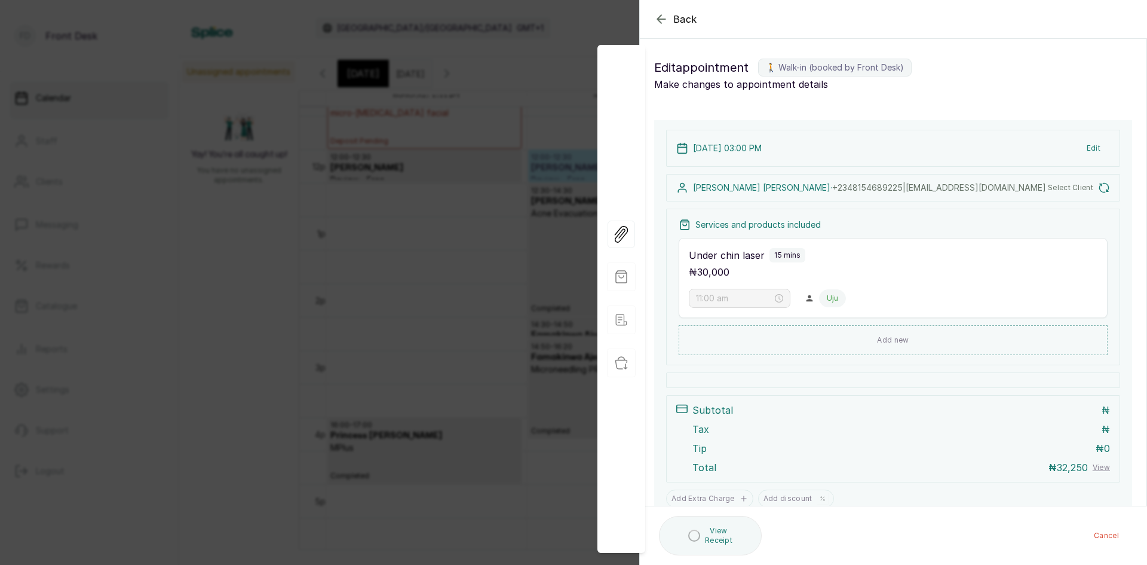
type input "3:00 pm"
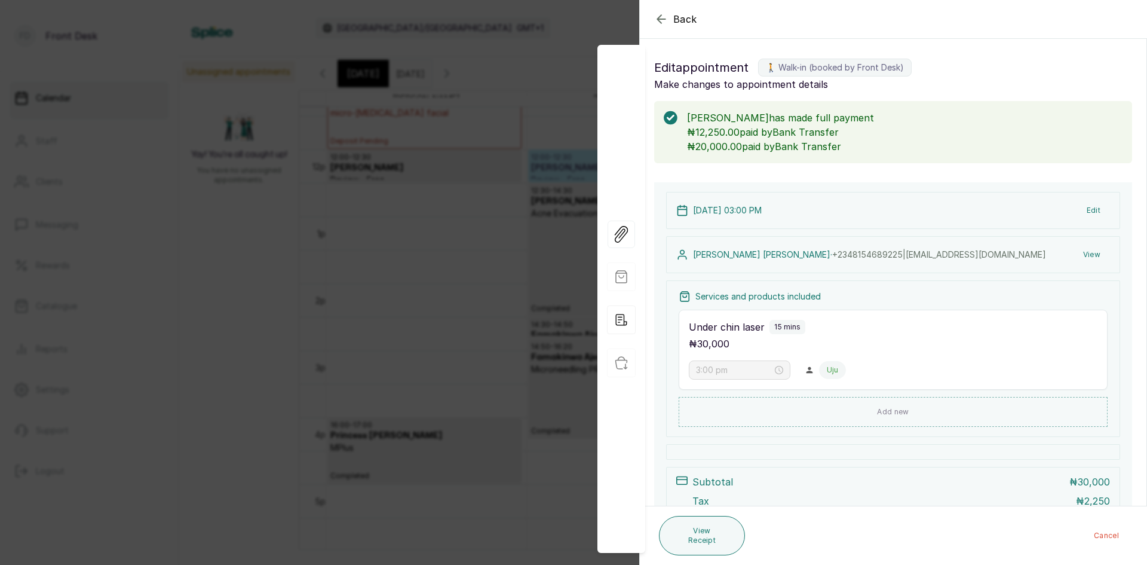
click at [152, 265] on div "Back Appointment Details Edit appointment 🚶 Walk-in (booked by Front Desk) Make…" at bounding box center [573, 282] width 1147 height 565
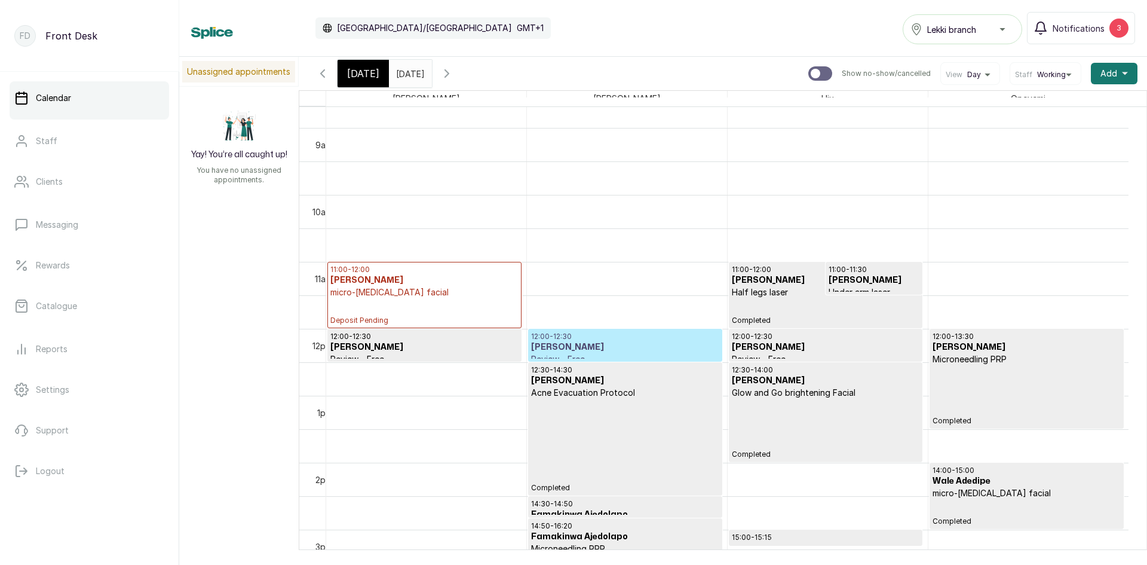
click at [371, 75] on span "Today" at bounding box center [363, 73] width 32 height 14
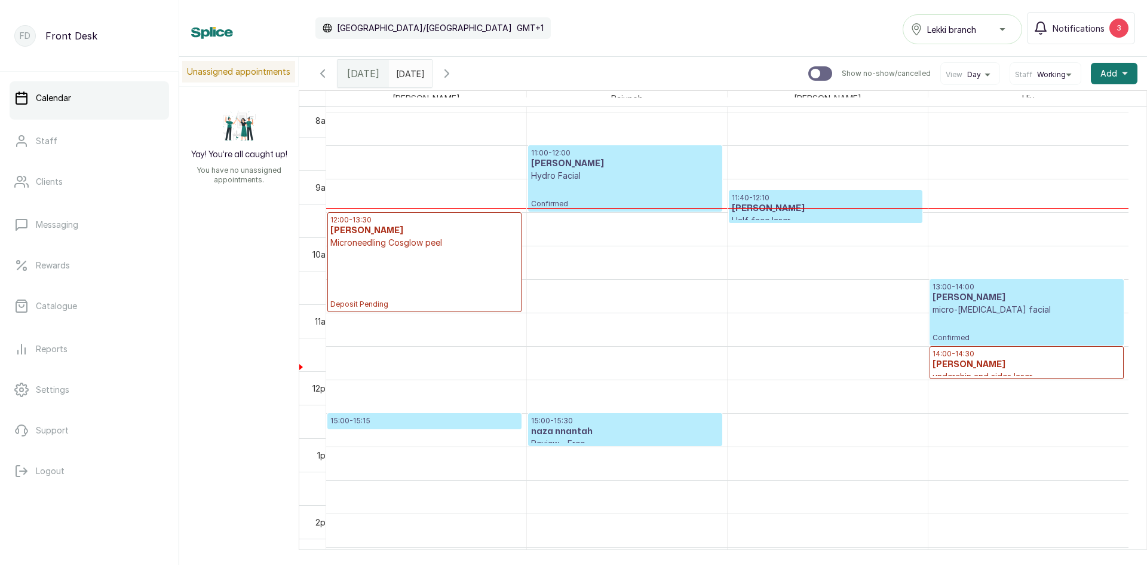
scroll to position [761, 0]
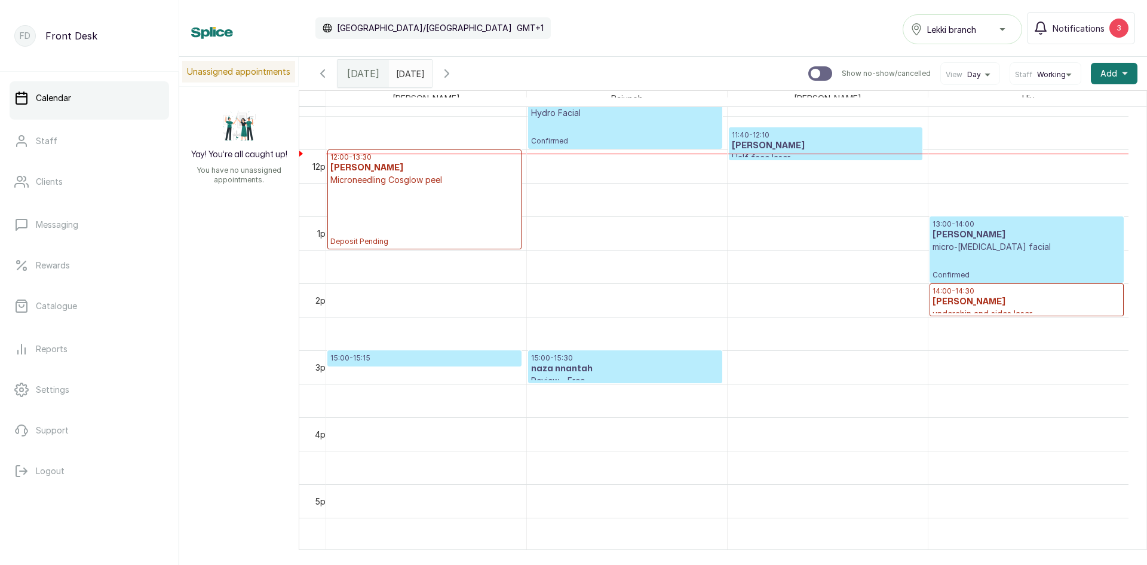
click at [385, 181] on p "Microneedling Cosglow peel" at bounding box center [424, 180] width 188 height 12
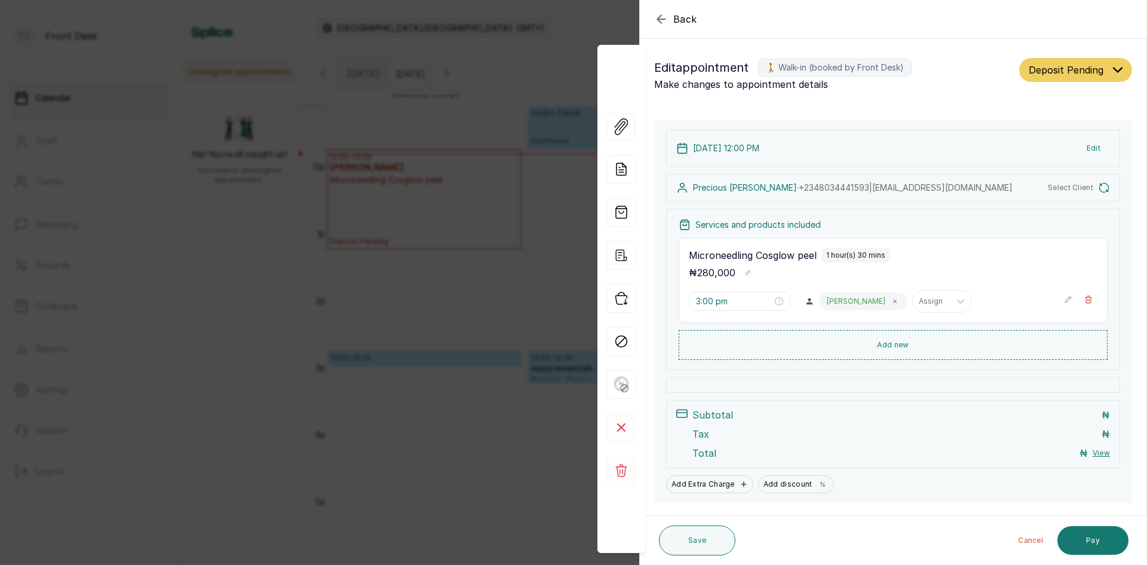
type input "12:00 pm"
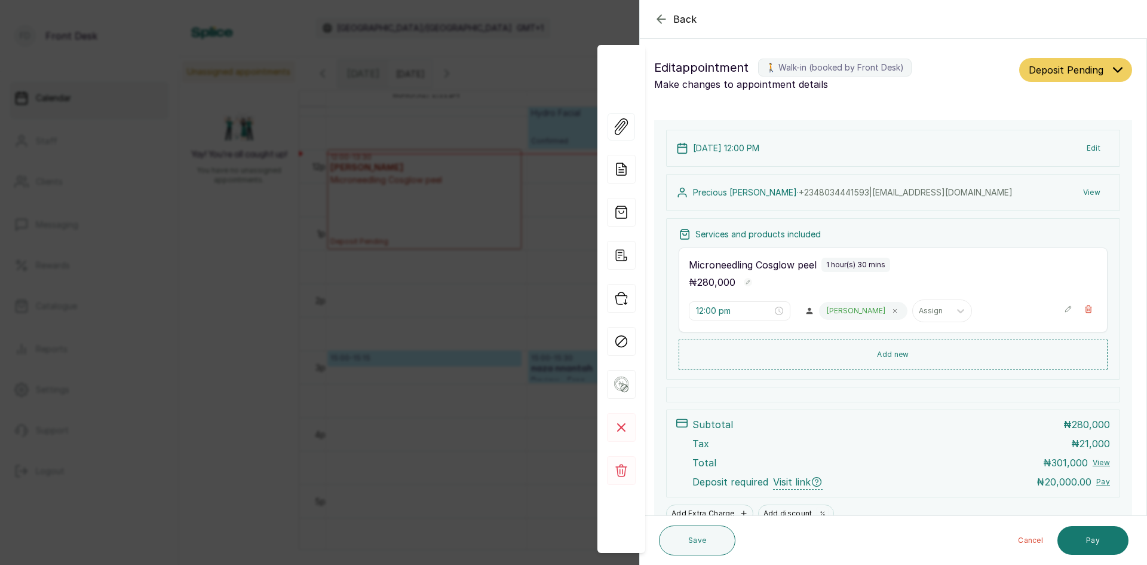
click at [1084, 147] on button "Edit" at bounding box center [1093, 148] width 33 height 22
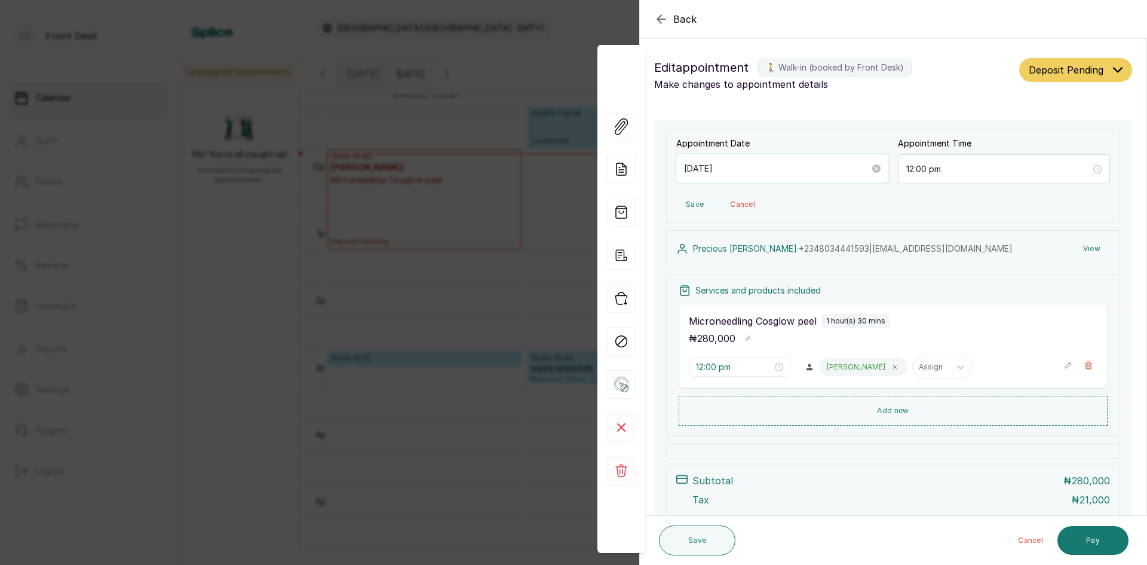
click at [847, 170] on input "2025/09/08" at bounding box center [777, 168] width 186 height 13
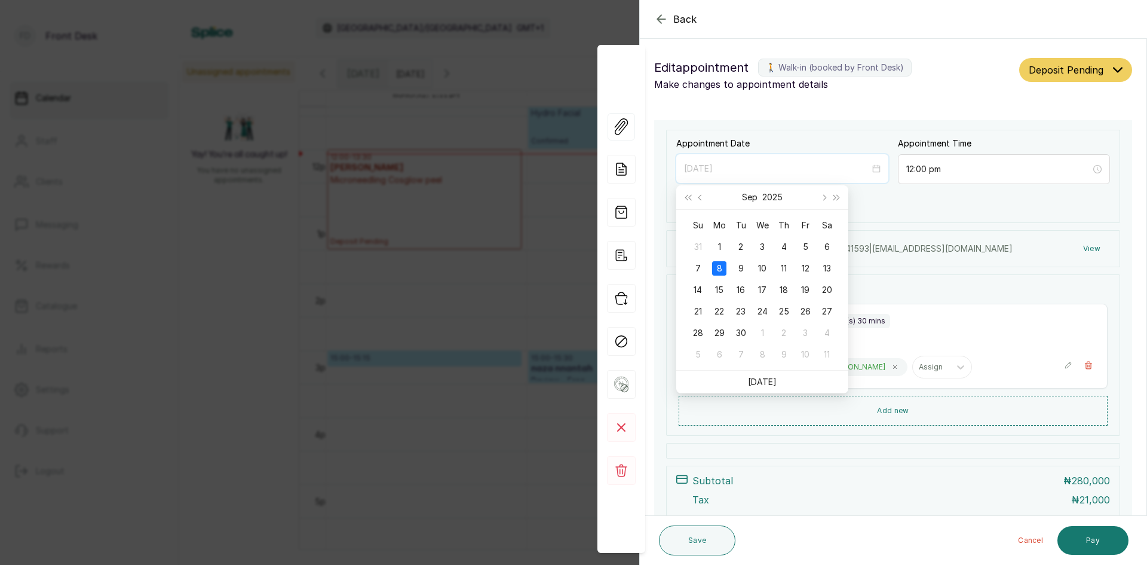
type input "2025/09/08"
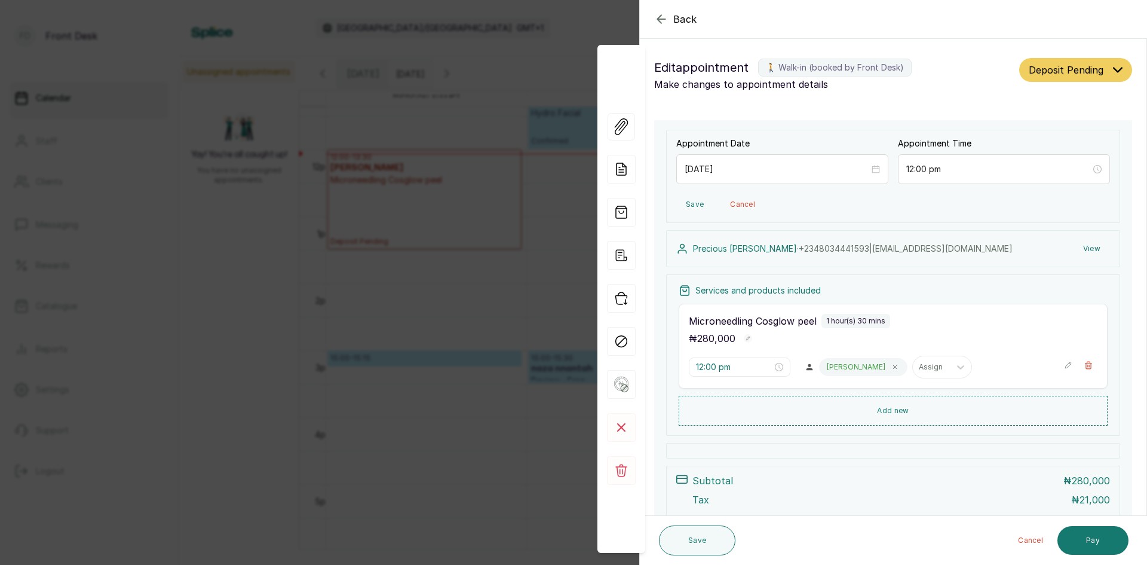
click at [167, 141] on div "Back Appointment Details Edit appointment 🚶 Walk-in (booked by Front Desk) Make…" at bounding box center [573, 282] width 1147 height 565
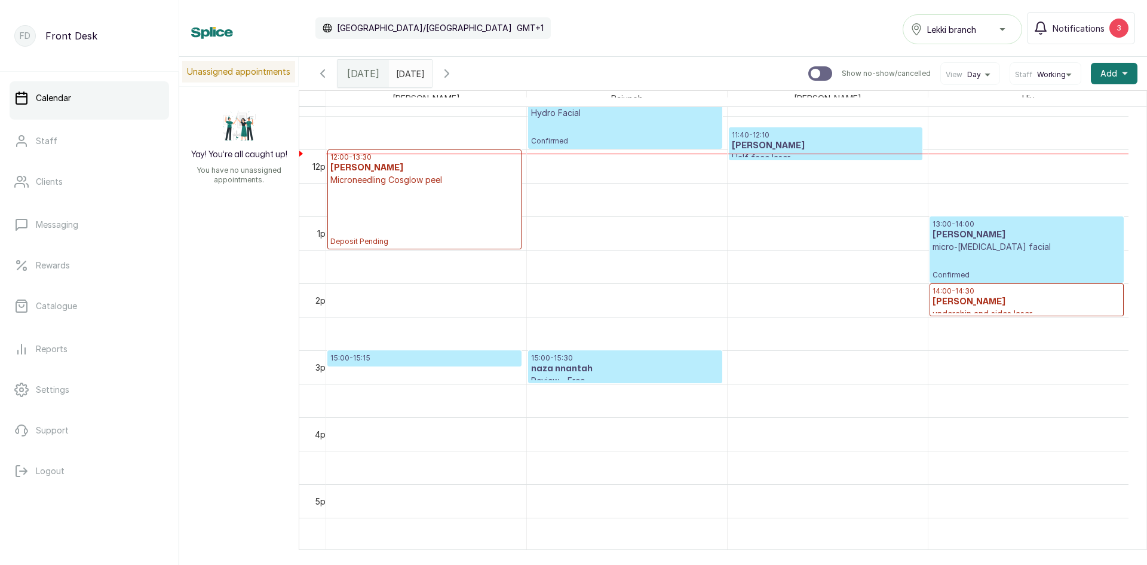
click at [405, 75] on input "06/09/2025" at bounding box center [399, 70] width 19 height 20
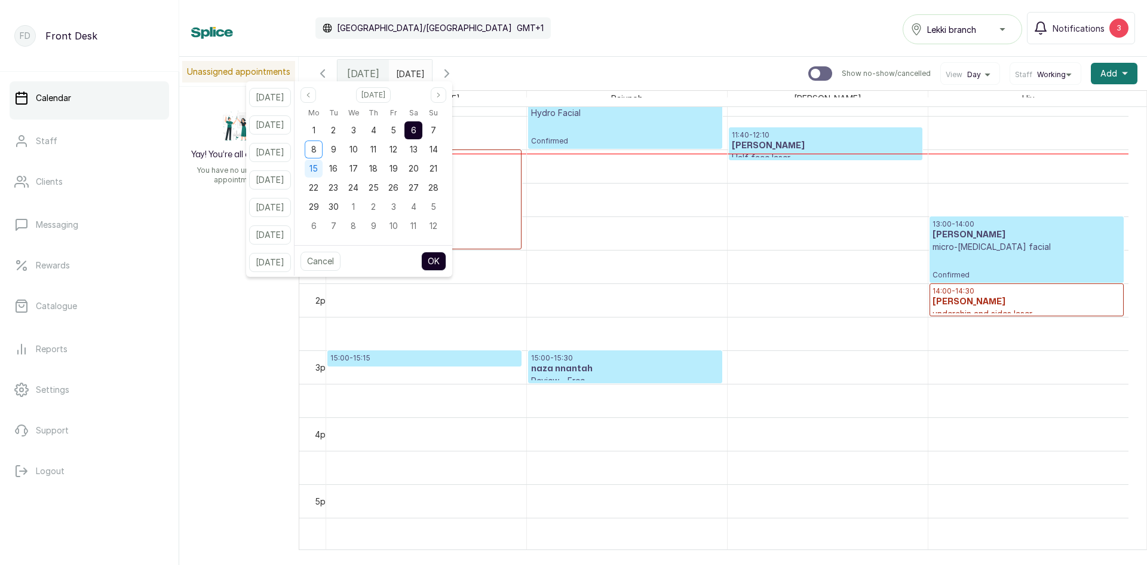
click at [318, 169] on span "15" at bounding box center [314, 168] width 8 height 10
click at [446, 262] on button "OK" at bounding box center [433, 261] width 25 height 19
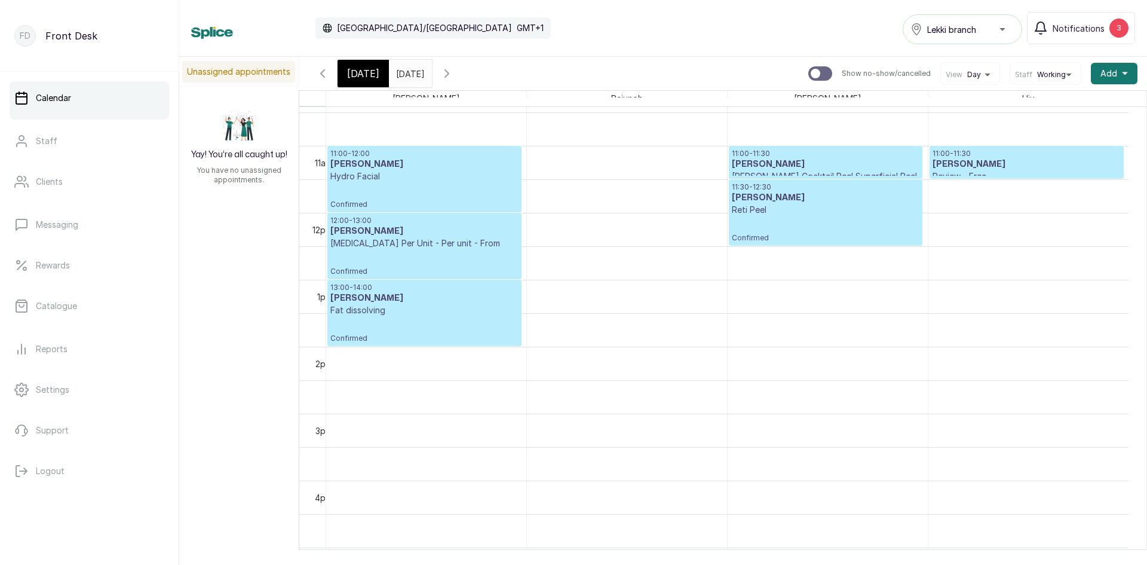
scroll to position [701, 0]
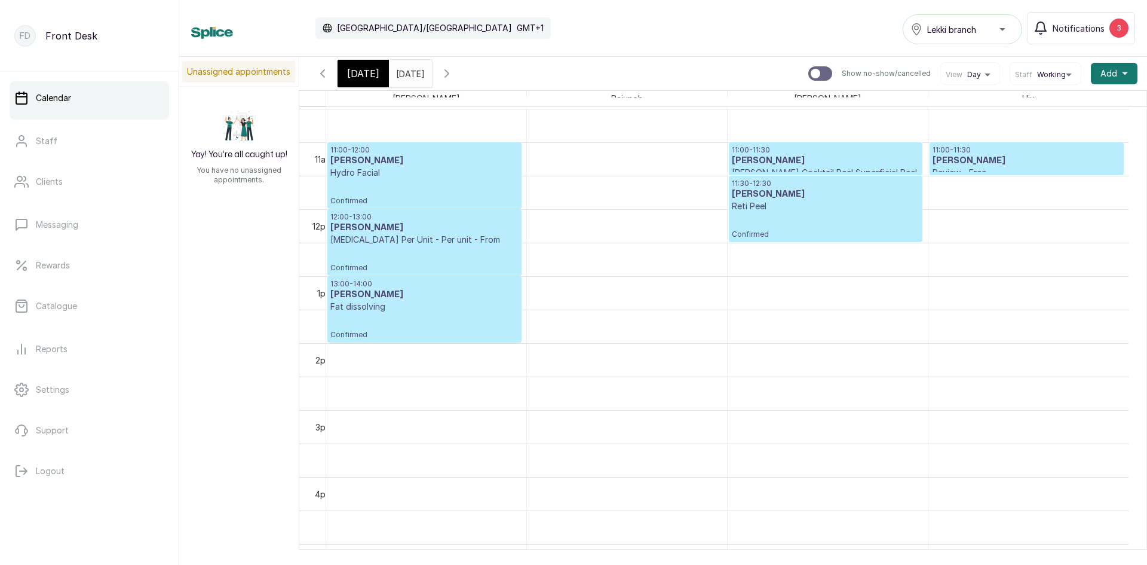
click at [409, 76] on input "15/09/2025" at bounding box center [399, 70] width 19 height 20
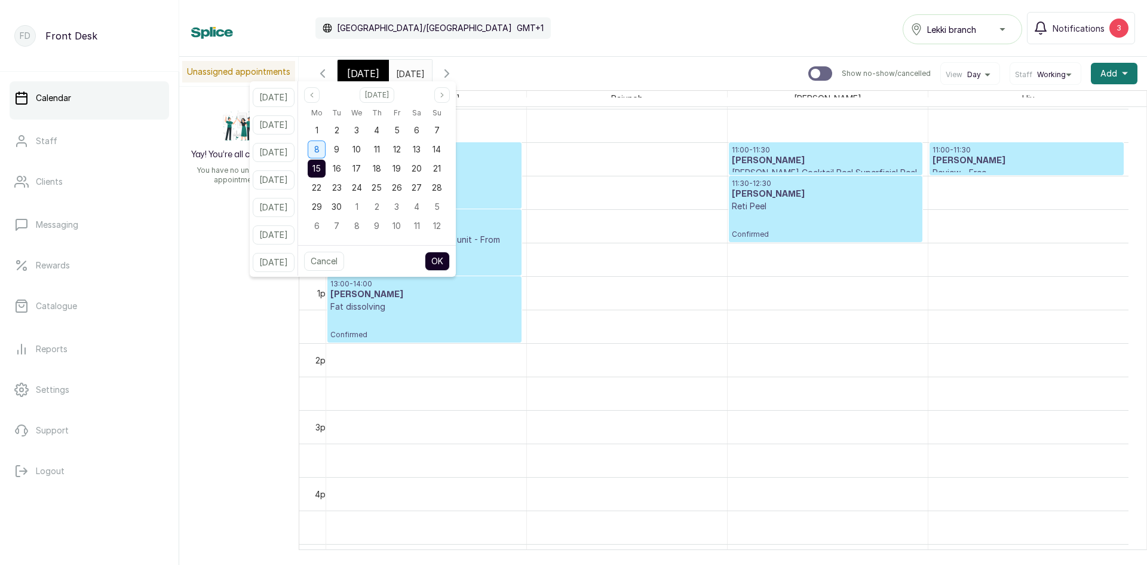
click at [326, 152] on div "8" at bounding box center [317, 149] width 18 height 18
click at [446, 261] on button "OK" at bounding box center [437, 261] width 25 height 19
type input "08/09/2025"
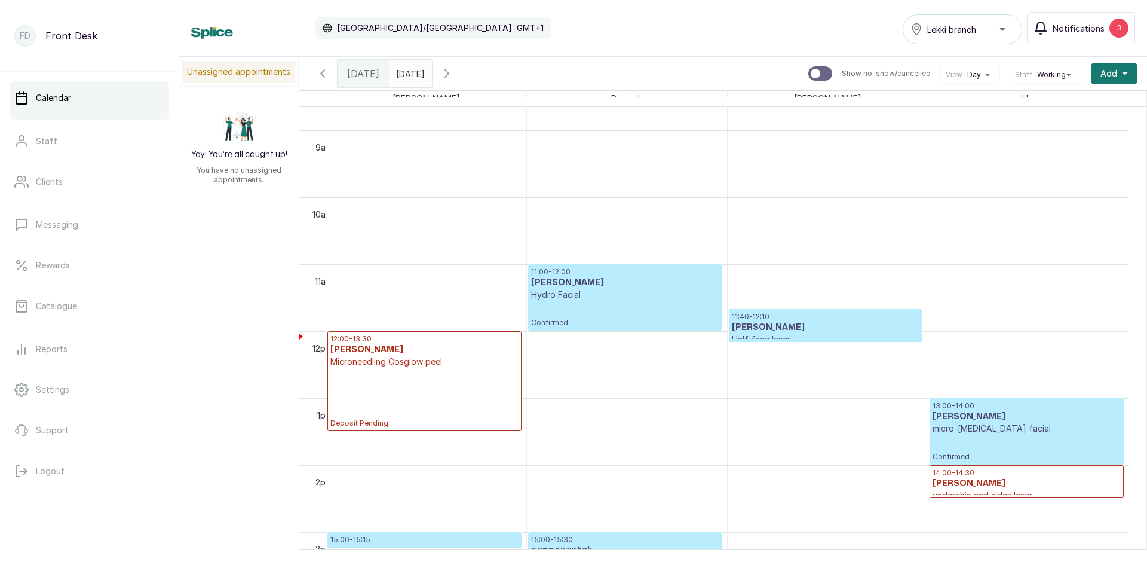
scroll to position [641, 0]
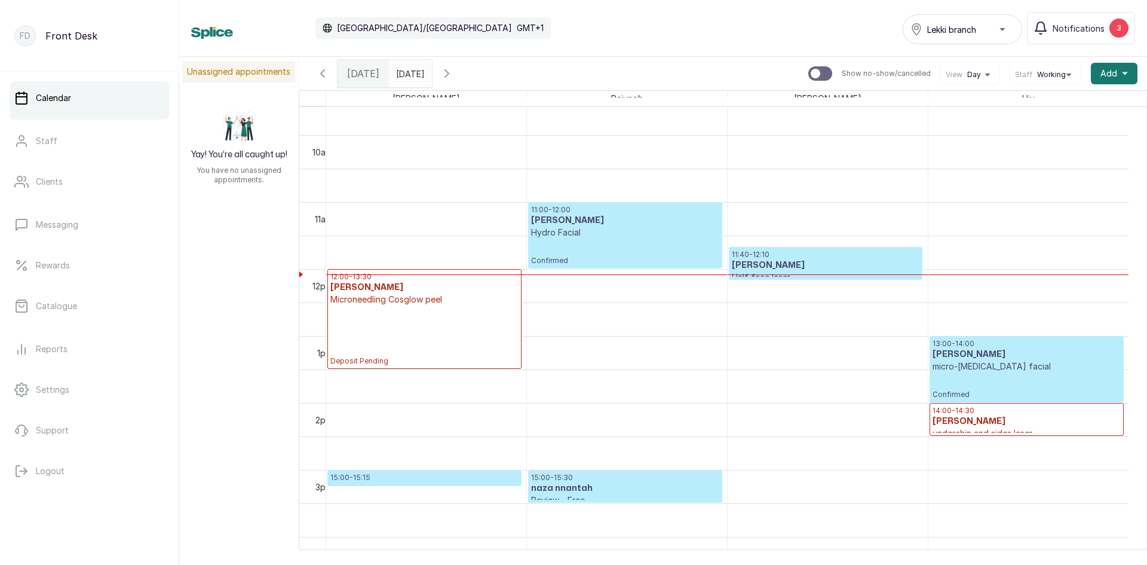
click at [453, 310] on div "12:00 - 13:30 Precious Omar Microneedling Cosglow peel Deposit Pending" at bounding box center [424, 319] width 188 height 94
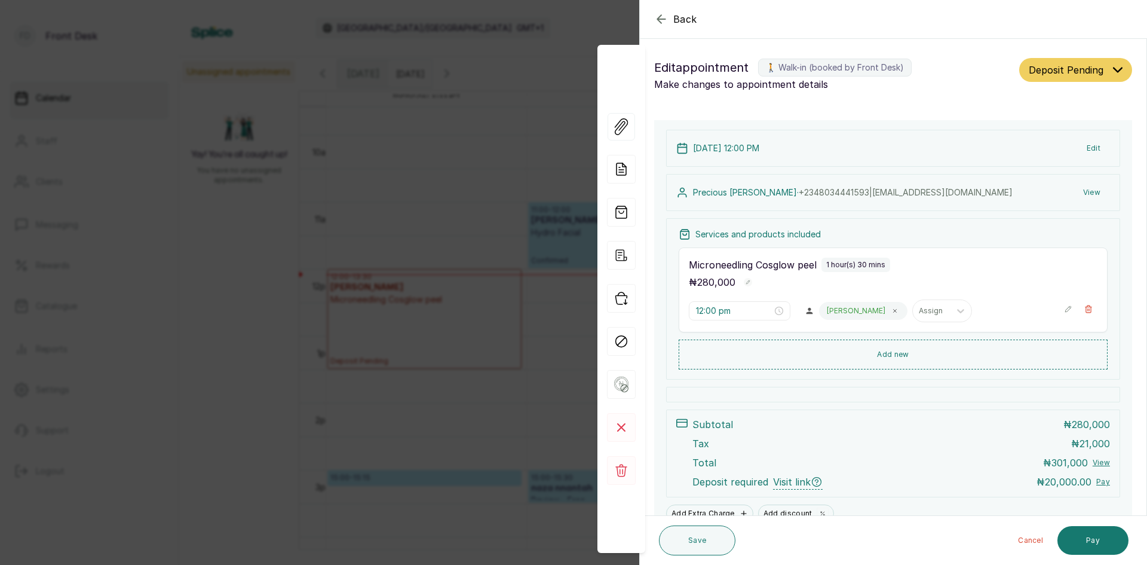
click at [1084, 148] on button "Edit" at bounding box center [1093, 148] width 33 height 22
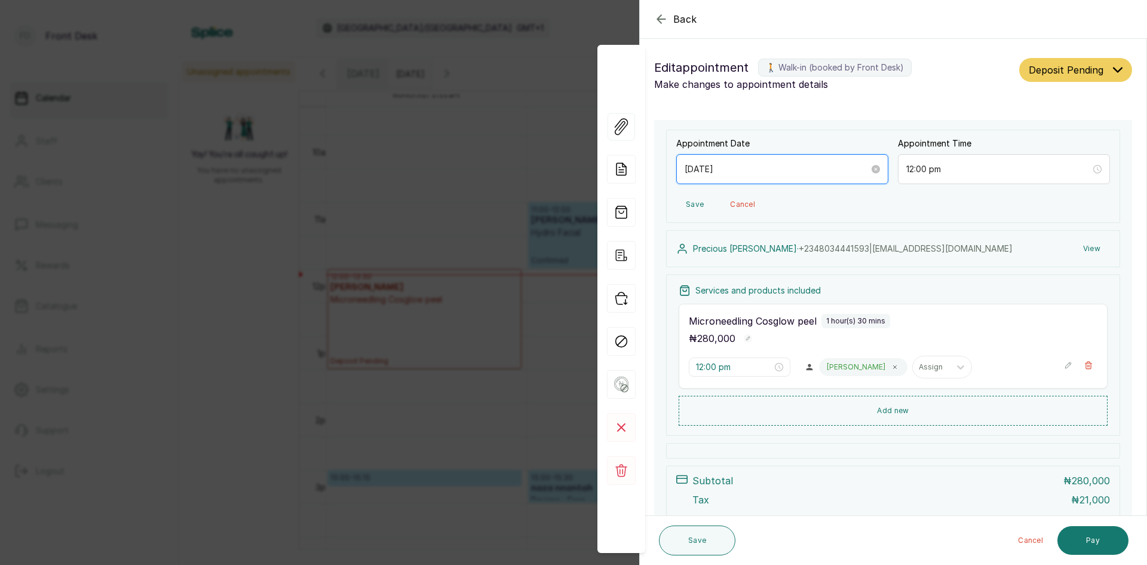
click at [817, 173] on input "2025/09/08" at bounding box center [777, 169] width 185 height 13
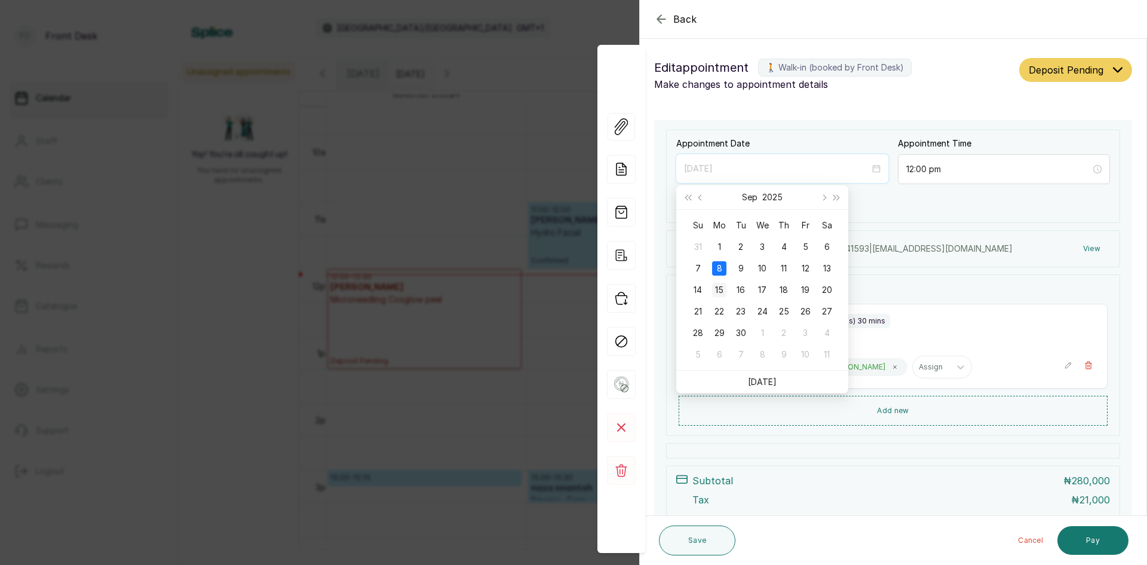
type input "2025/09/15"
click at [721, 289] on div "15" at bounding box center [719, 290] width 14 height 14
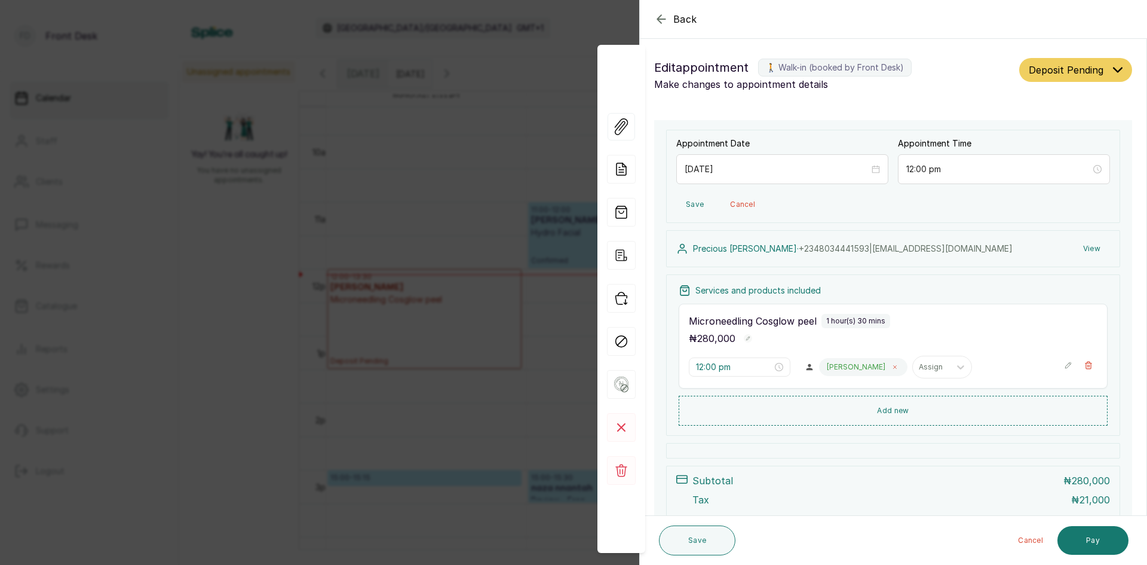
click at [892, 369] on icon at bounding box center [895, 367] width 6 height 6
click at [857, 369] on div at bounding box center [868, 367] width 22 height 22
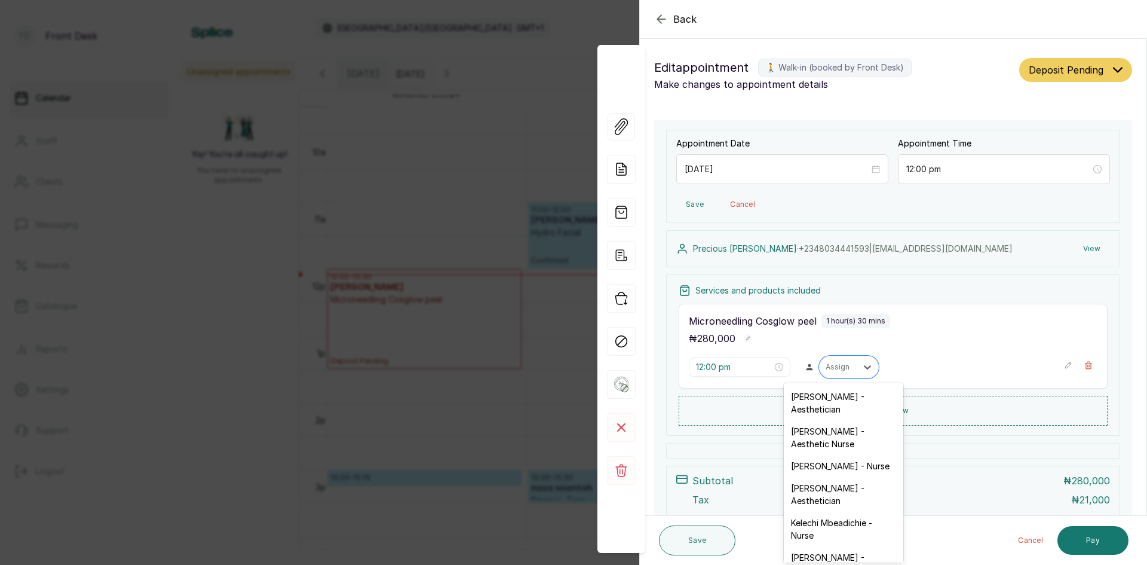
click at [820, 492] on div "Rajunoh ORIA - Aesthetician" at bounding box center [844, 494] width 120 height 35
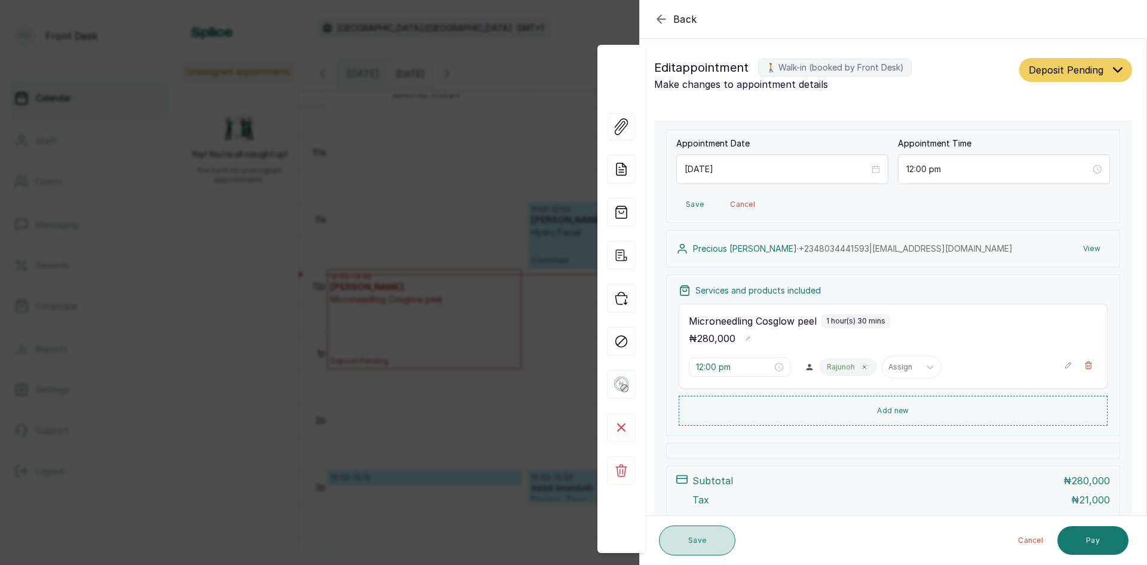
click at [705, 538] on button "Save" at bounding box center [697, 540] width 76 height 30
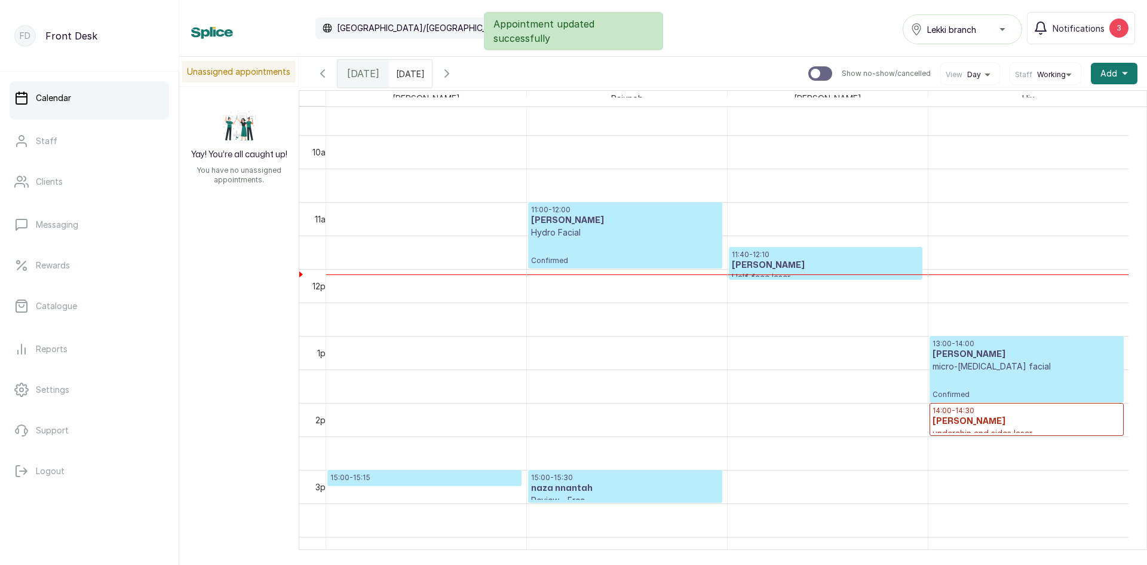
click at [400, 75] on input "08/09/2025" at bounding box center [399, 70] width 19 height 20
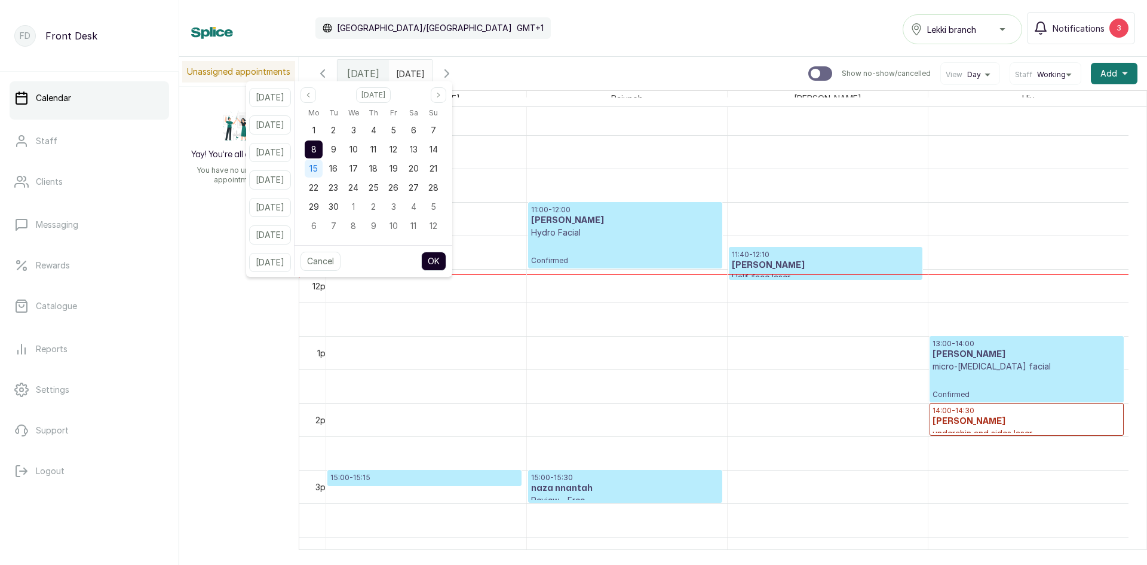
click at [318, 170] on span "15" at bounding box center [314, 168] width 8 height 10
click at [441, 262] on button "OK" at bounding box center [433, 261] width 25 height 19
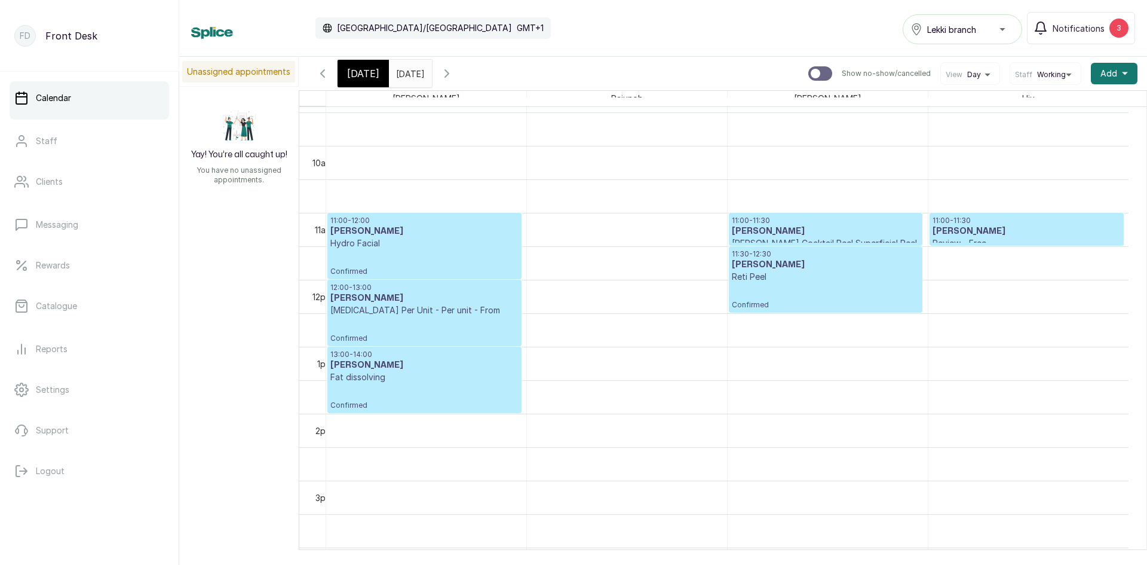
scroll to position [701, 0]
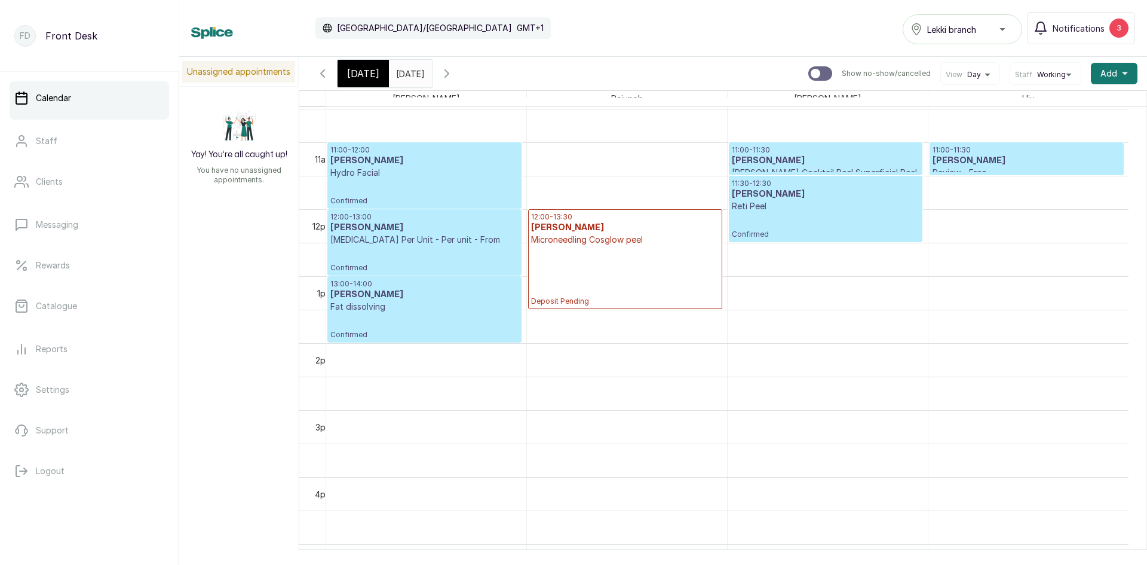
click at [375, 76] on div "Today" at bounding box center [363, 73] width 51 height 27
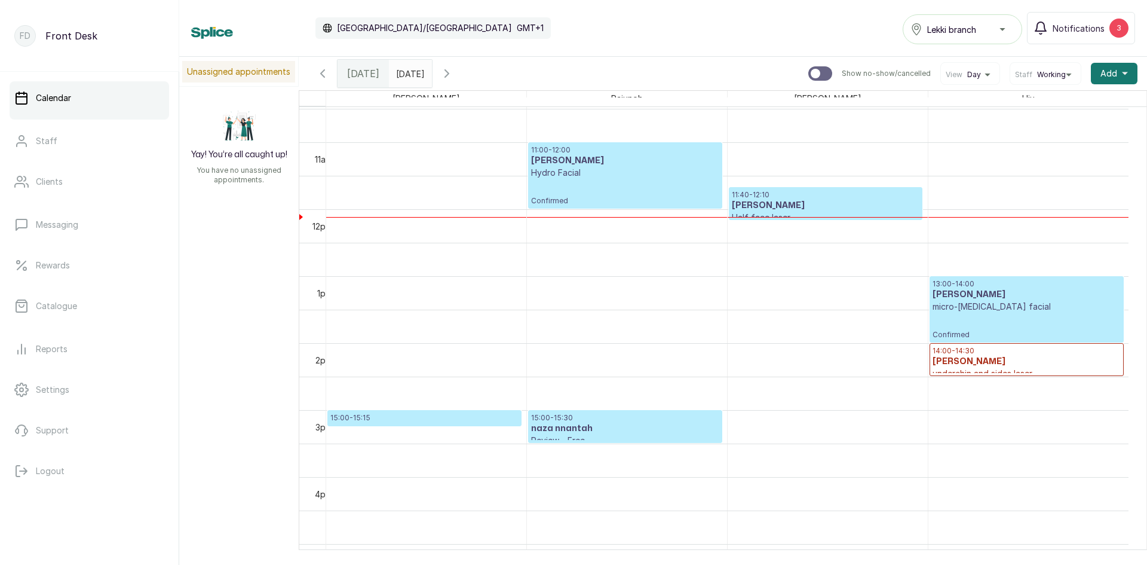
click at [391, 78] on input "15/09/2025" at bounding box center [399, 70] width 19 height 20
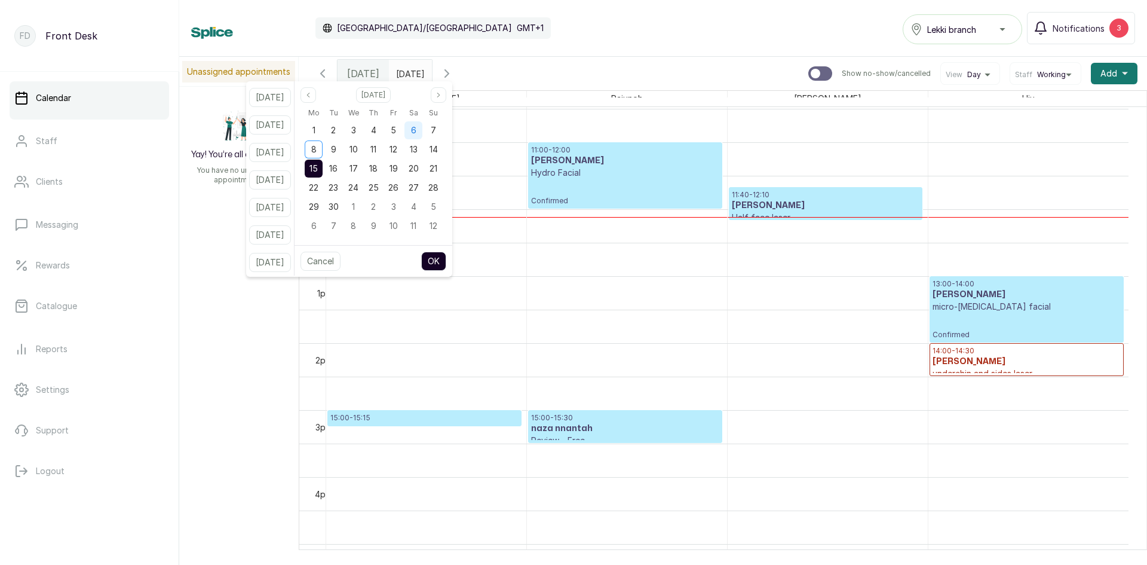
click at [417, 134] on span "6" at bounding box center [413, 130] width 5 height 10
click at [446, 260] on button "OK" at bounding box center [433, 261] width 25 height 19
type input "06/09/2025"
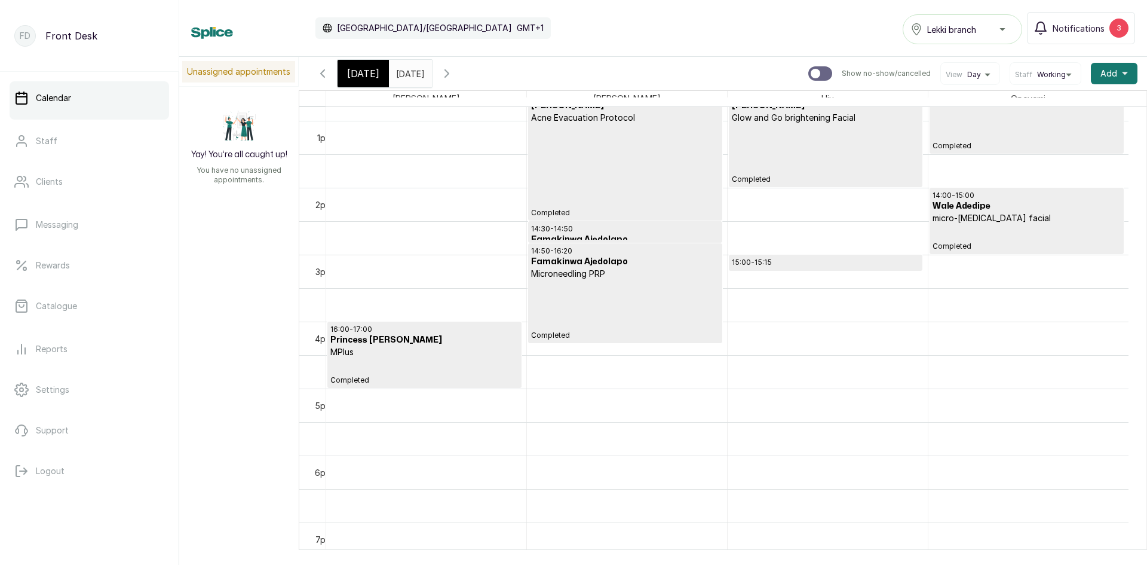
scroll to position [880, 0]
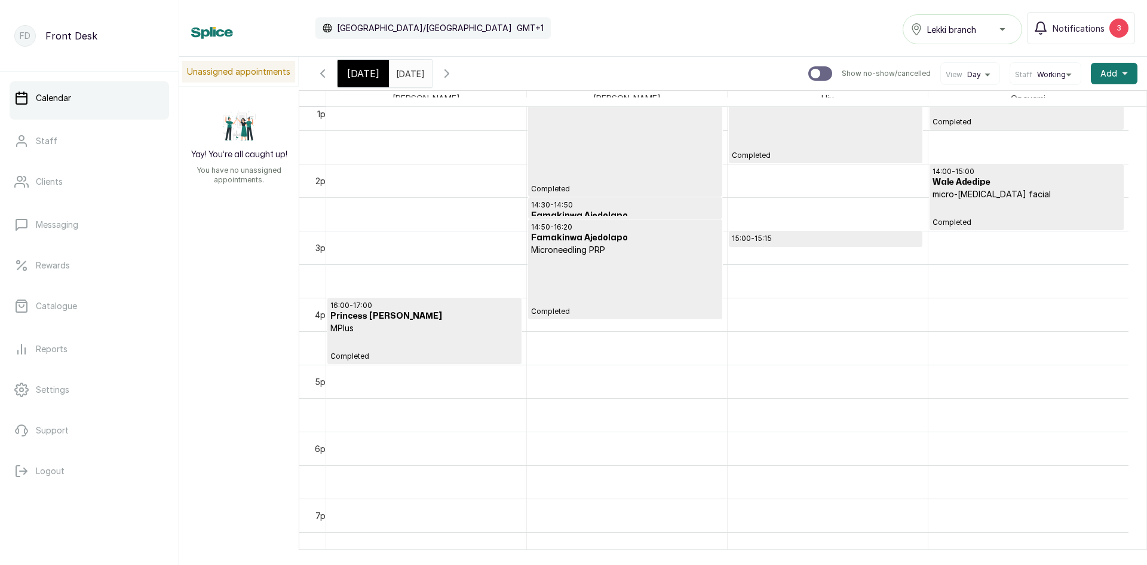
click at [409, 74] on input "06/09/2025" at bounding box center [399, 70] width 19 height 20
click at [365, 74] on span "Today" at bounding box center [363, 73] width 32 height 14
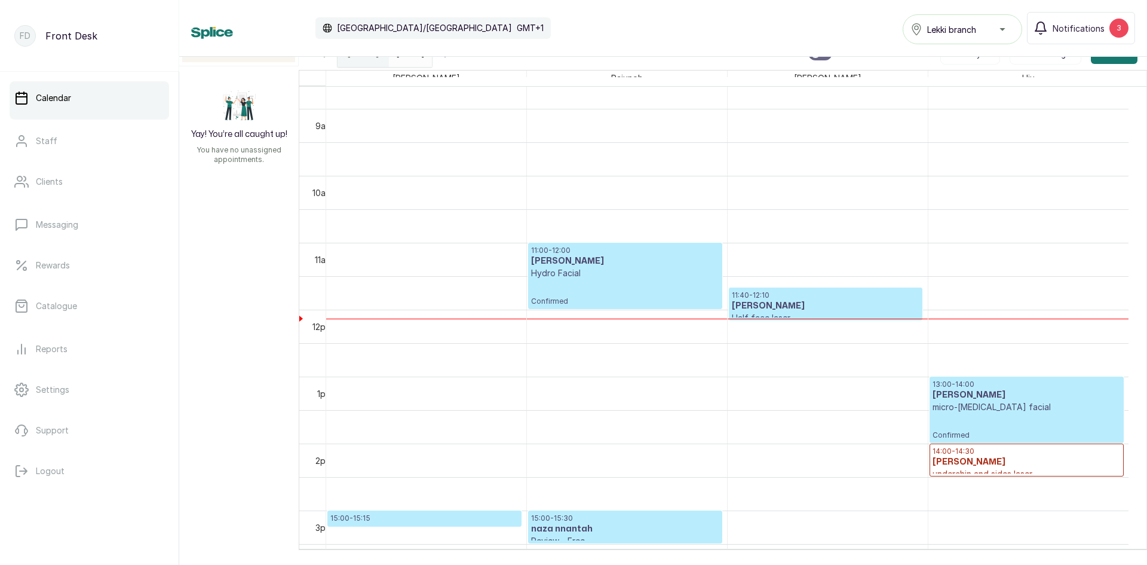
scroll to position [581, 0]
click at [769, 308] on h3 "Sacha Baker" at bounding box center [826, 305] width 188 height 12
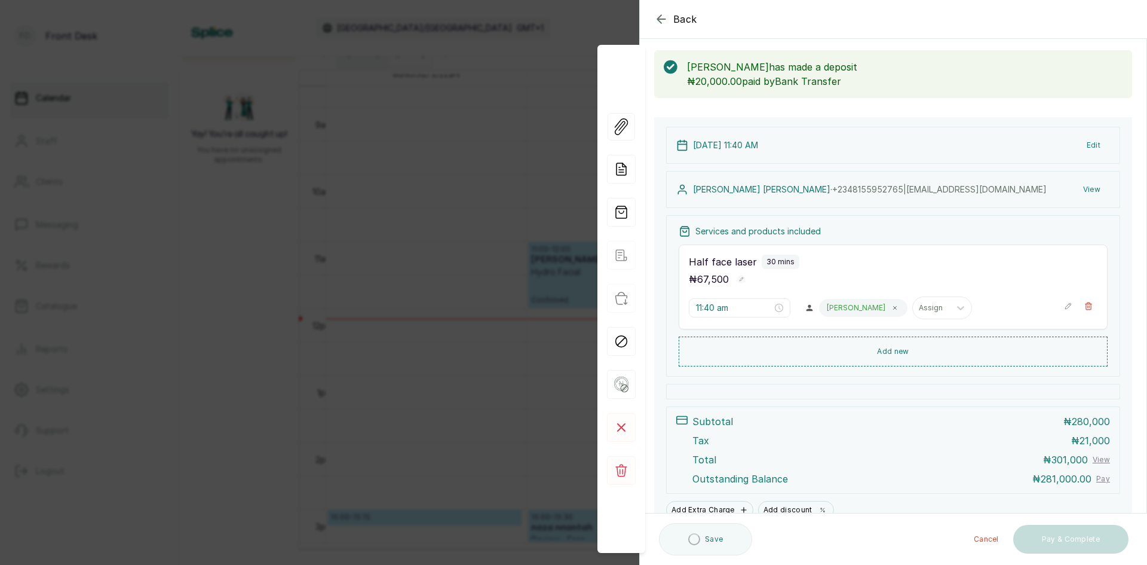
scroll to position [106, 0]
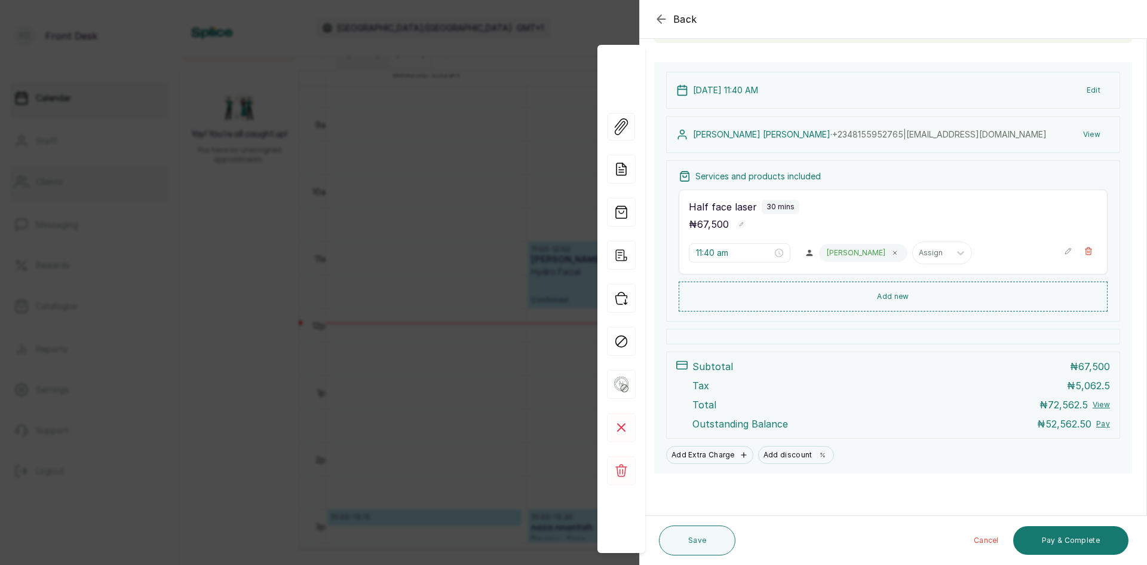
click at [123, 179] on div "Back Appointment Details Edit appointment 🚶 Walk-in (booked by Front Desk) Make…" at bounding box center [573, 282] width 1147 height 565
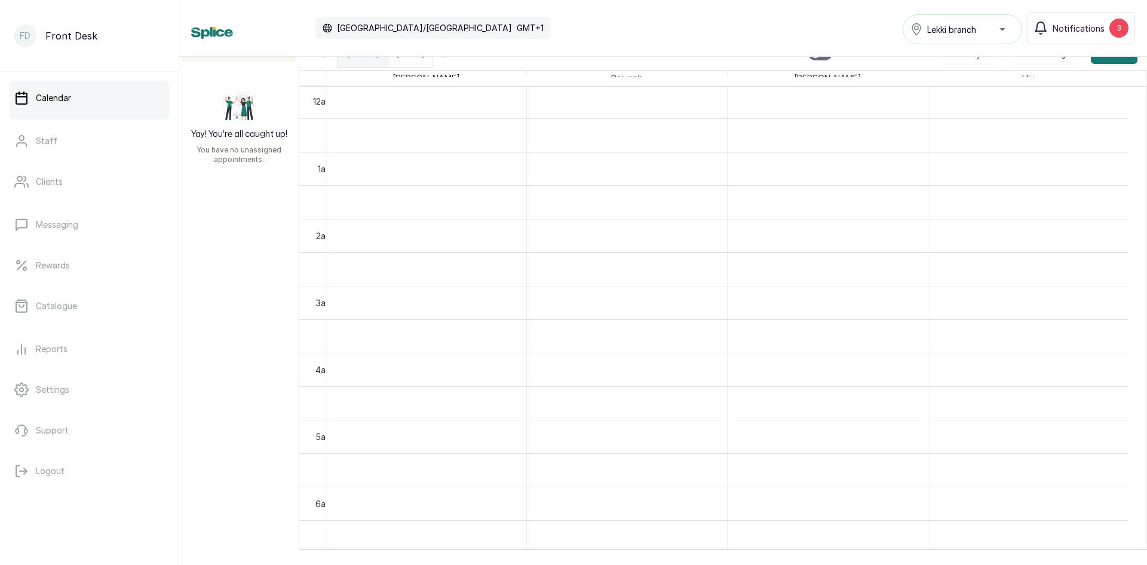
scroll to position [0, 0]
click at [415, 65] on div "Mon Sep 8, 2025 06/09/2025" at bounding box center [410, 52] width 43 height 27
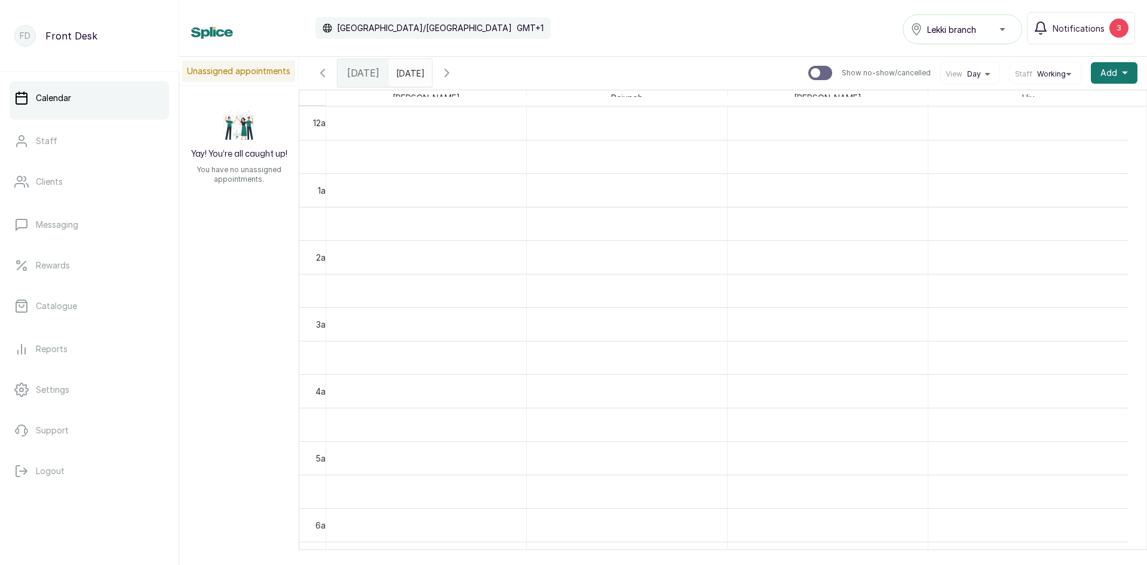
click at [404, 69] on input "06/09/2025" at bounding box center [399, 70] width 19 height 20
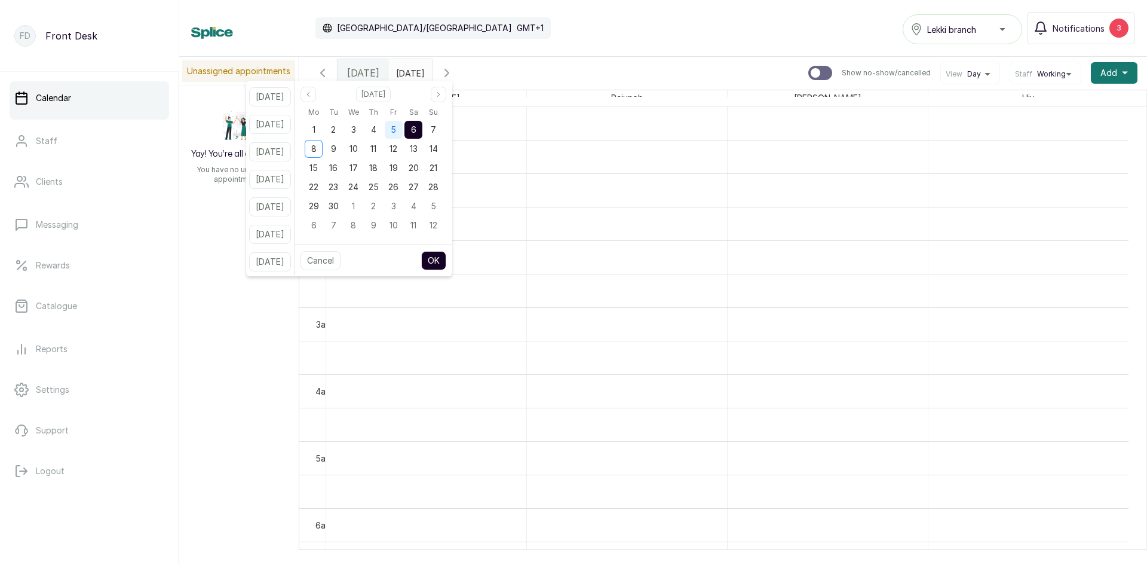
click at [403, 134] on div "5" at bounding box center [394, 130] width 18 height 18
click at [422, 130] on div "6" at bounding box center [414, 130] width 18 height 18
click at [445, 264] on button "OK" at bounding box center [433, 260] width 25 height 19
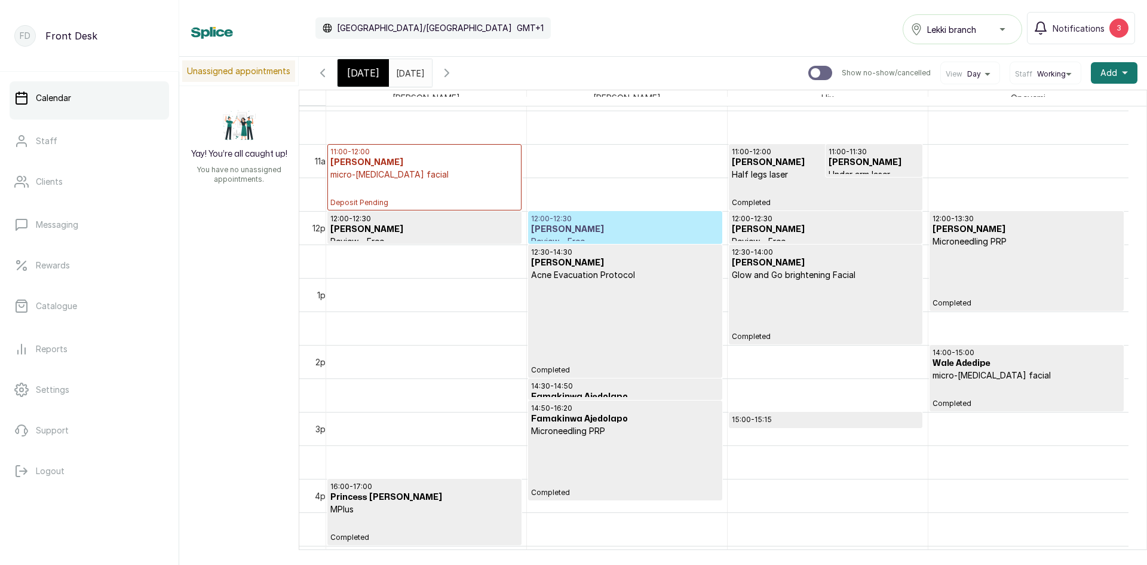
scroll to position [701, 0]
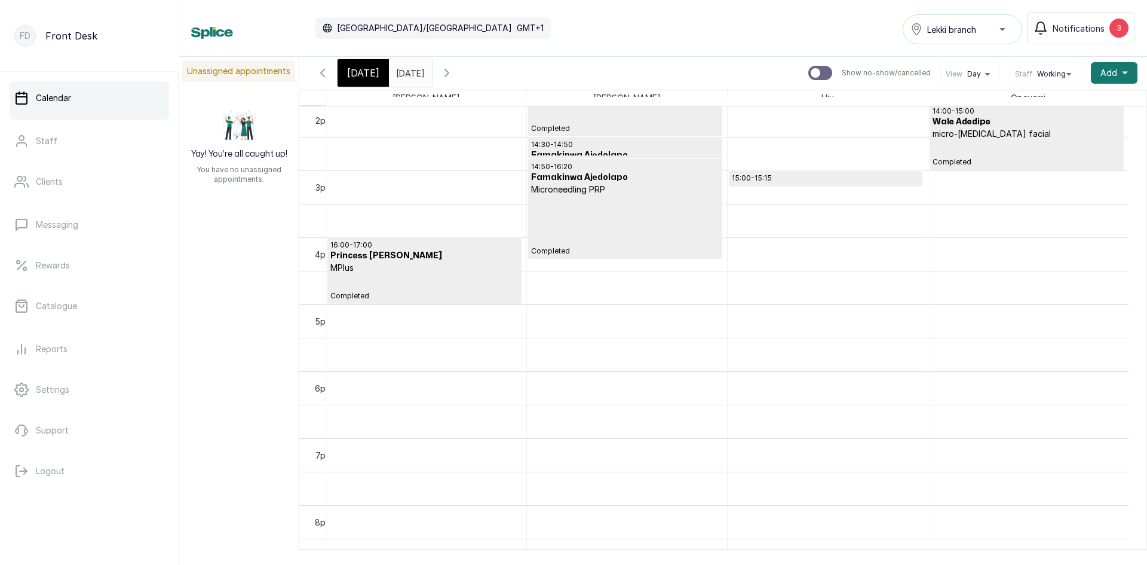
click at [322, 315] on tr "12am 1am 2am 3am 4am 5am 6am 7am 8am 9am 10am 11am 12pm 1pm 2pm 3pm 4pm 5pm 6pm…" at bounding box center [723, 337] width 848 height 463
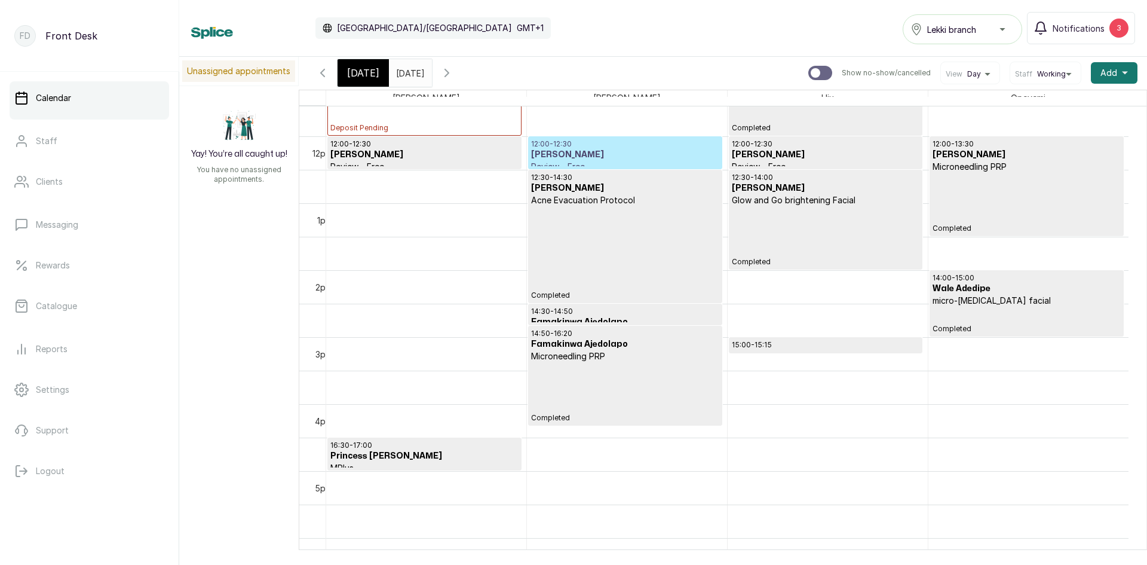
scroll to position [761, 0]
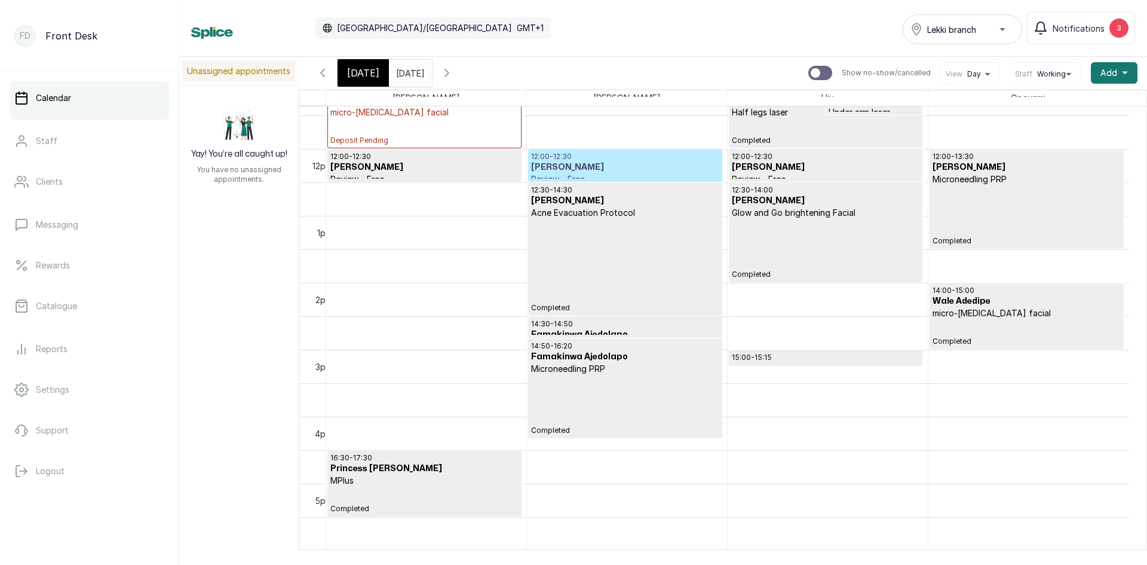
click at [371, 80] on div "Today" at bounding box center [363, 72] width 51 height 27
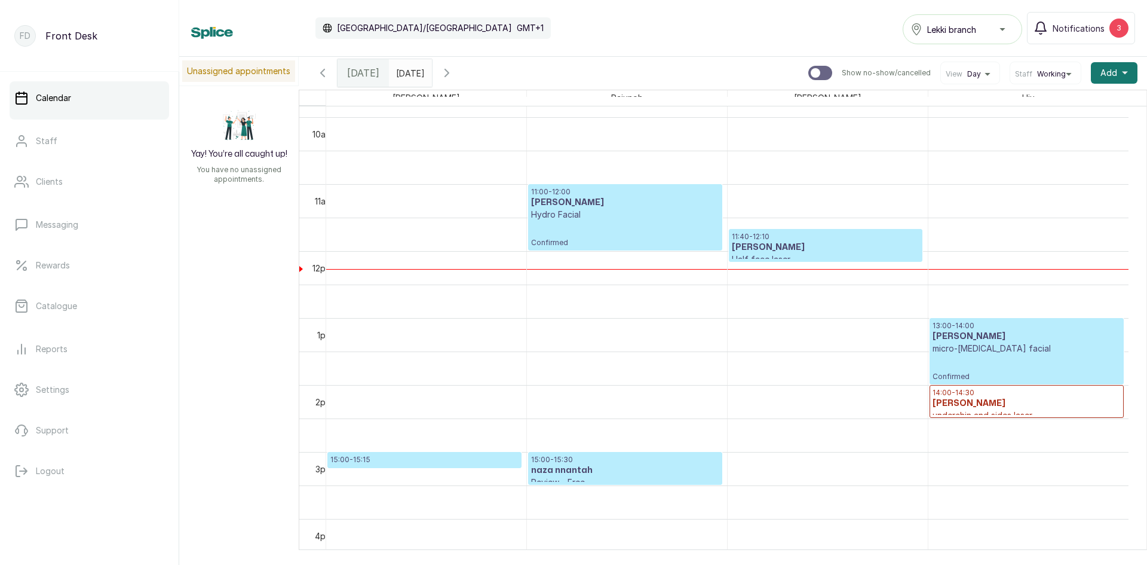
scroll to position [581, 0]
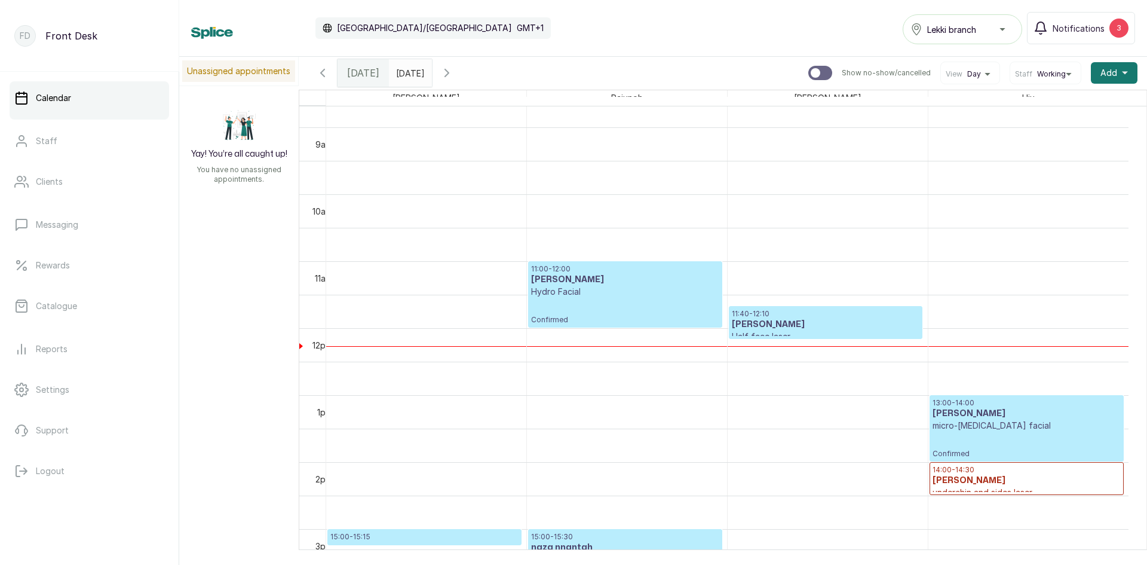
click at [588, 287] on p "Hydro Facial" at bounding box center [625, 292] width 188 height 12
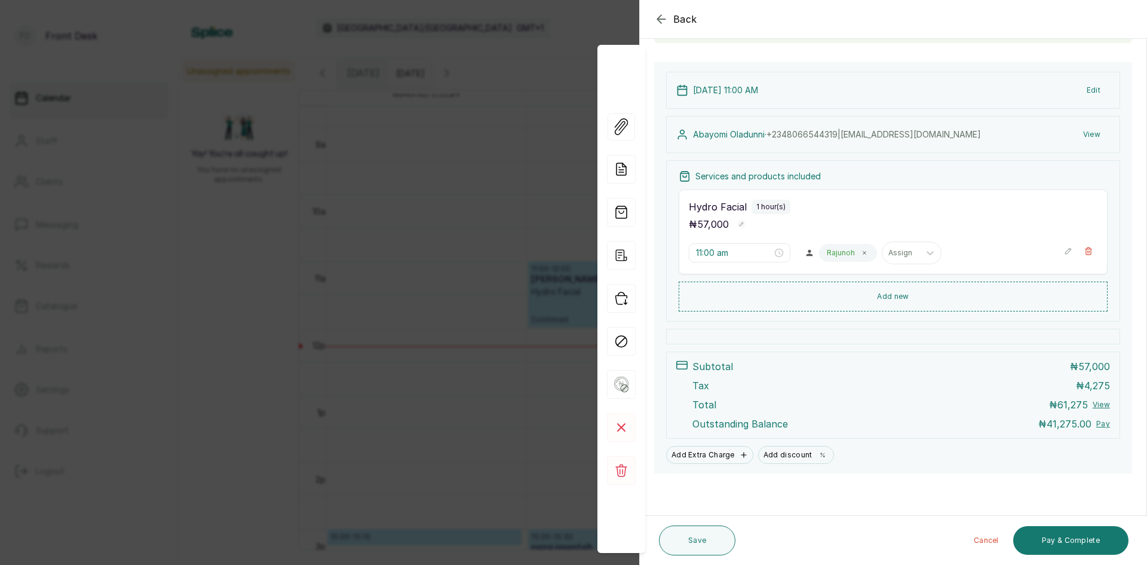
scroll to position [106, 0]
click at [144, 257] on div "Back Appointment Details Edit appointment 🚶 Walk-in (booked by Front Desk) Make…" at bounding box center [573, 282] width 1147 height 565
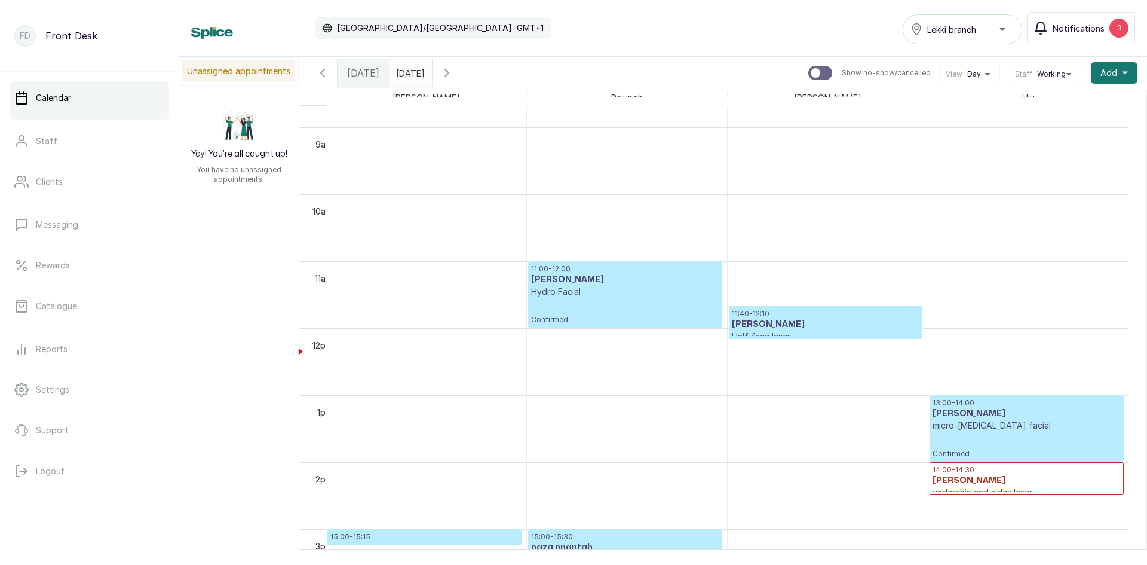
scroll to position [541, 0]
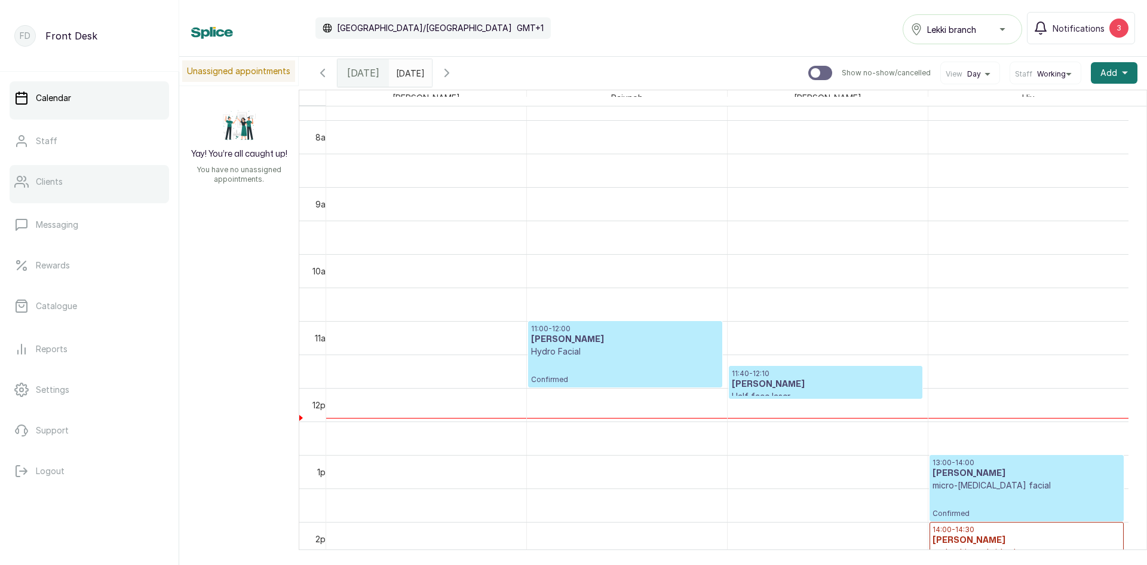
click at [50, 185] on p "Clients" at bounding box center [49, 182] width 27 height 12
